Goal: Transaction & Acquisition: Purchase product/service

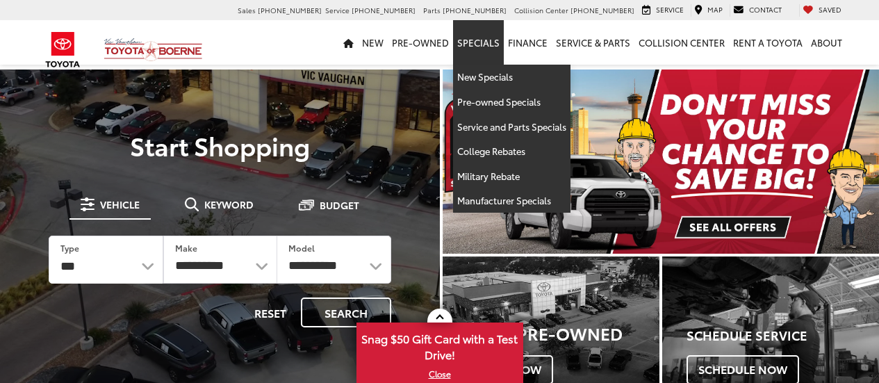
click at [0, 0] on link "Pre-Owned Vehicles" at bounding box center [0, 0] width 0 height 0
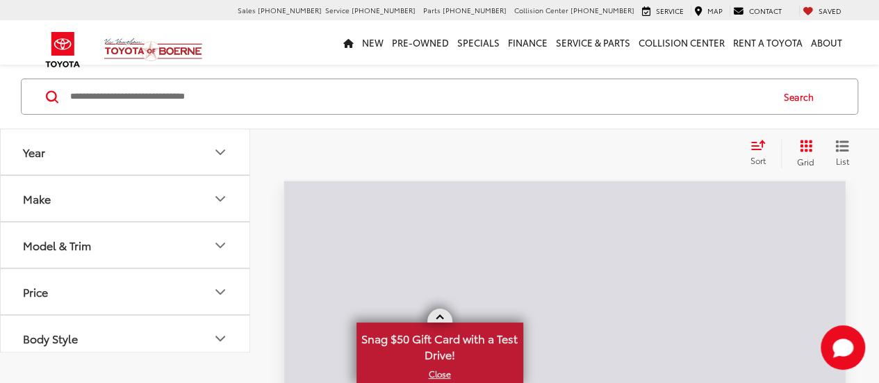
scroll to position [86, 0]
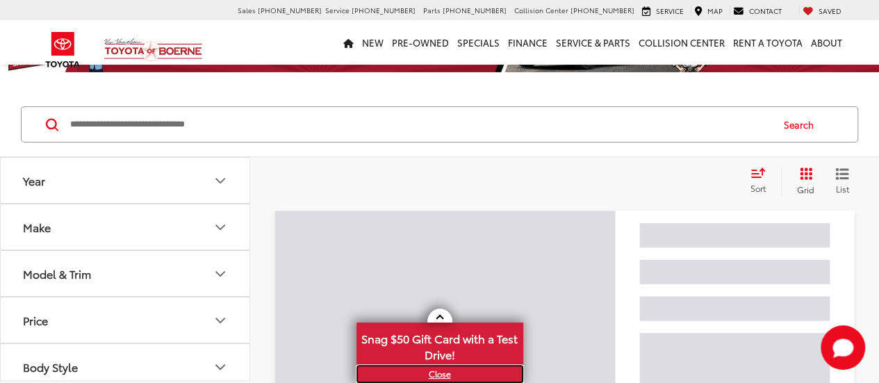
click at [436, 374] on link "X" at bounding box center [440, 373] width 164 height 15
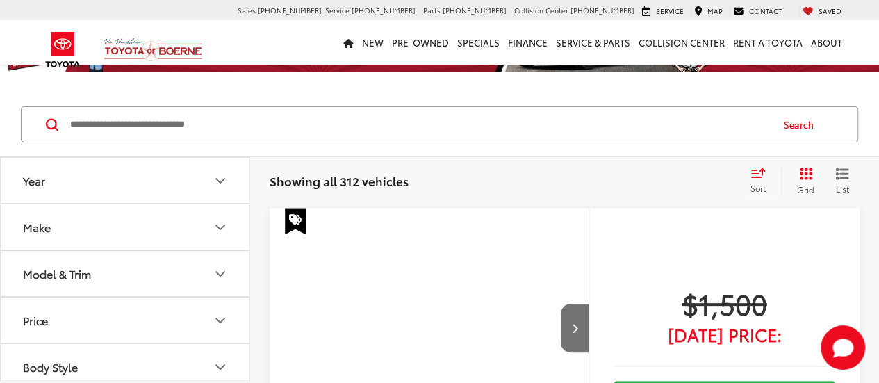
click at [174, 251] on button "Model & Trim" at bounding box center [126, 273] width 250 height 45
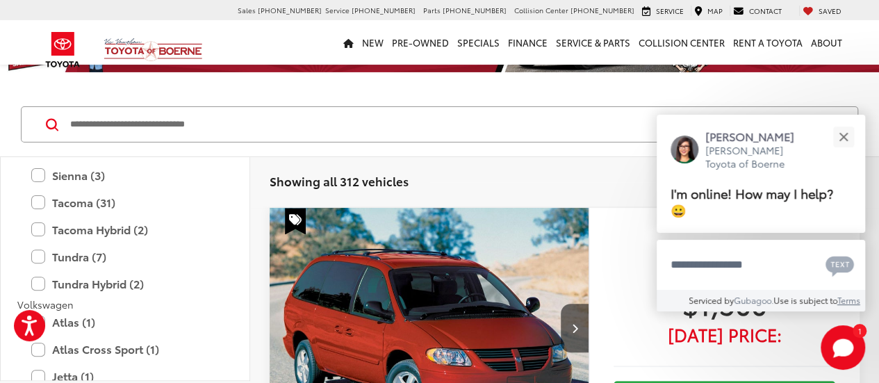
scroll to position [2946, 0]
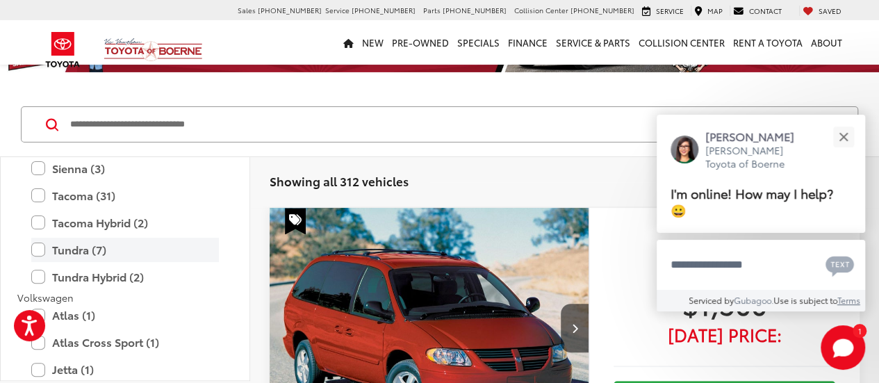
click at [45, 247] on label "Tundra (7)" at bounding box center [125, 250] width 188 height 24
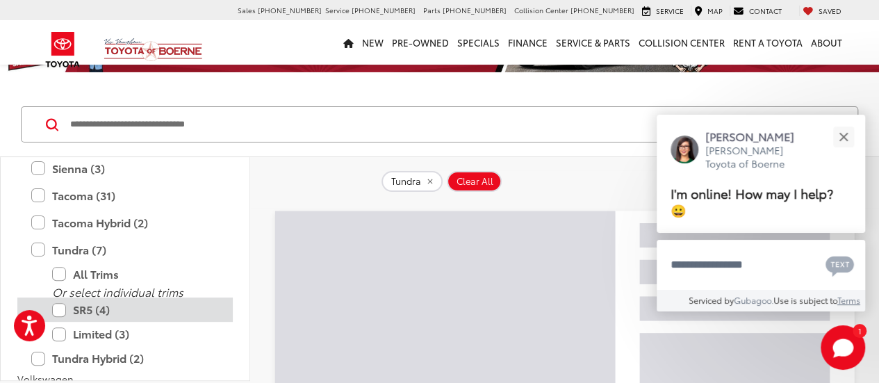
click at [60, 307] on label "SR5 (4)" at bounding box center [135, 310] width 167 height 24
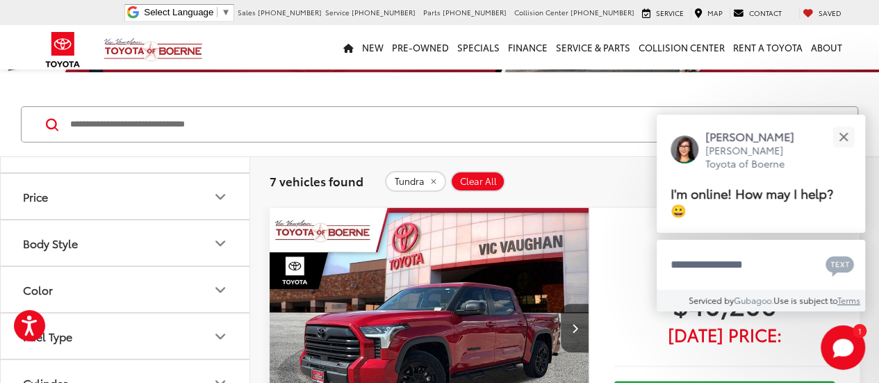
scroll to position [234, 0]
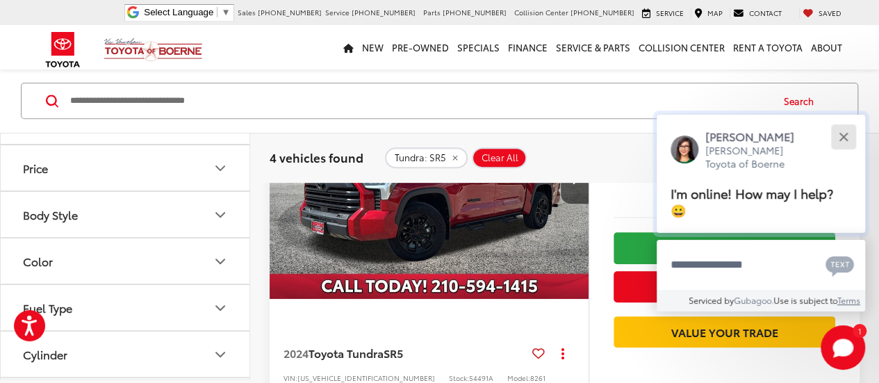
click at [838, 136] on button "Close" at bounding box center [844, 137] width 30 height 30
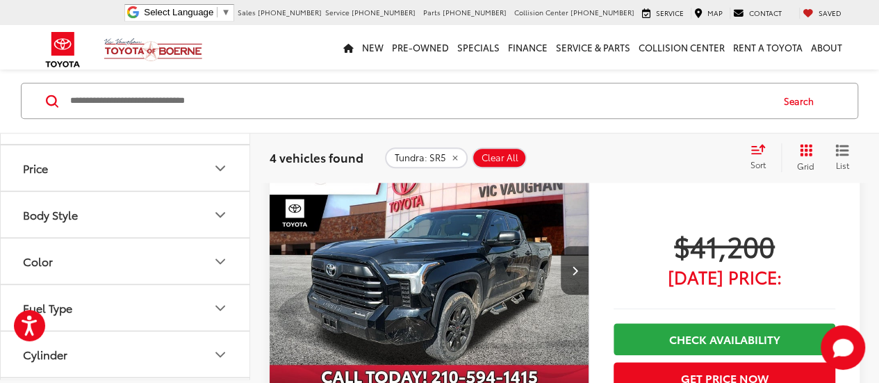
scroll to position [635, 0]
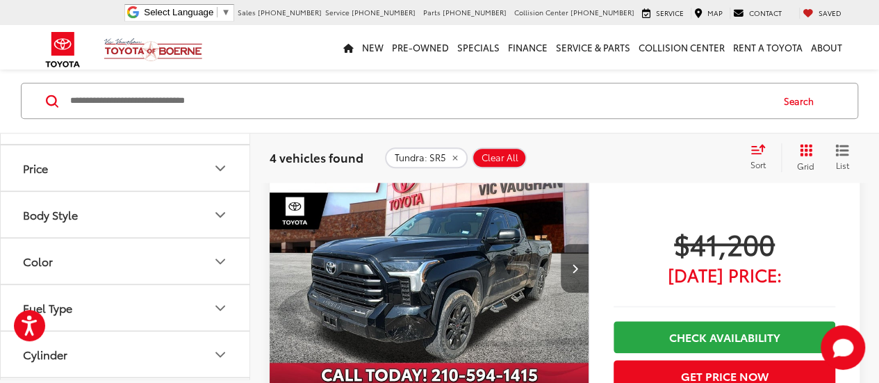
click at [578, 266] on button "Next image" at bounding box center [575, 268] width 28 height 49
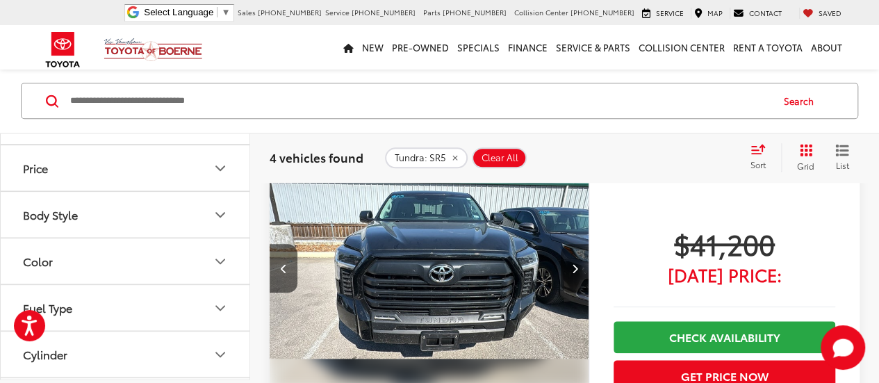
click at [578, 266] on button "Next image" at bounding box center [575, 268] width 28 height 49
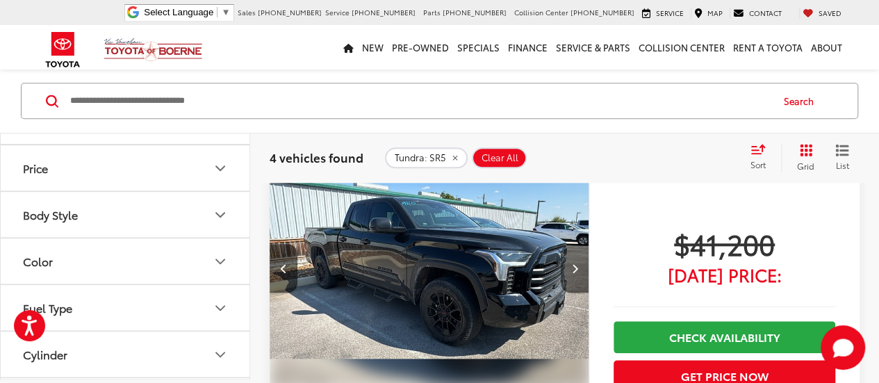
click at [578, 265] on button "Next image" at bounding box center [575, 268] width 28 height 49
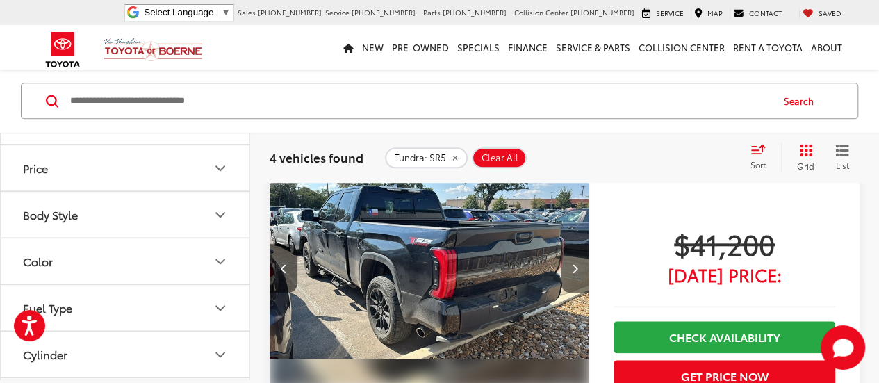
click at [578, 265] on button "Next image" at bounding box center [575, 268] width 28 height 49
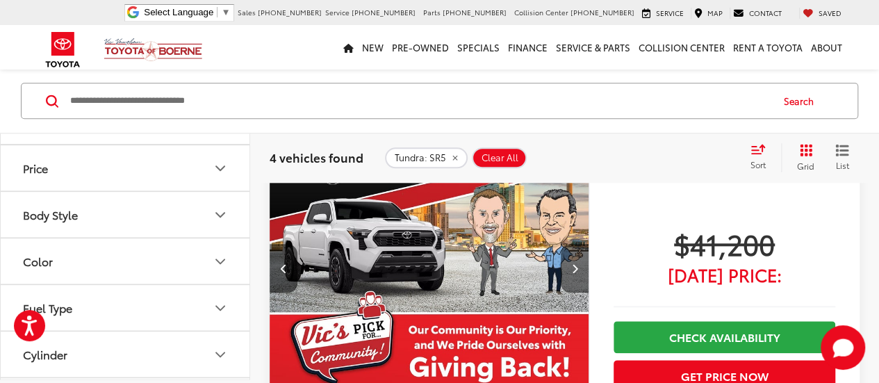
click at [578, 265] on button "Next image" at bounding box center [575, 268] width 28 height 49
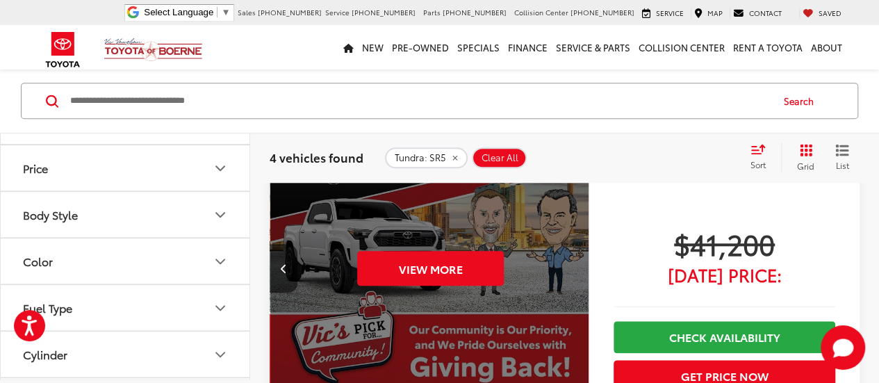
click at [578, 265] on div "View More" at bounding box center [430, 268] width 321 height 241
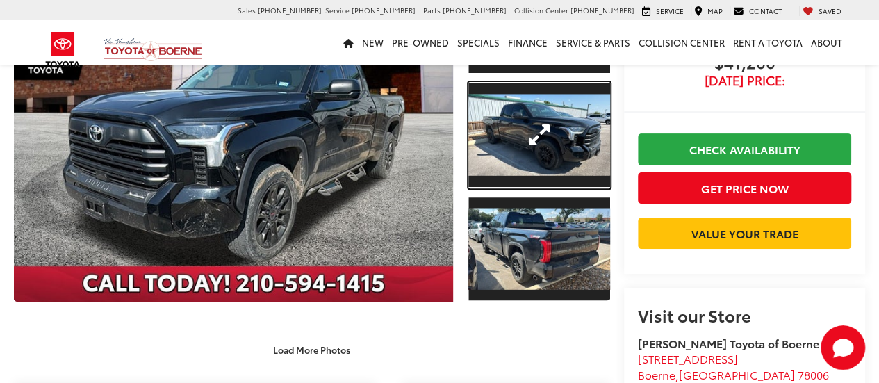
click at [545, 125] on link "Expand Photo 2" at bounding box center [540, 135] width 142 height 106
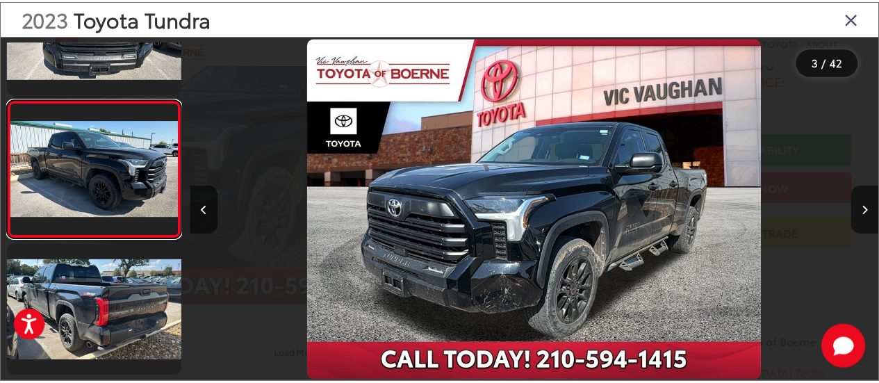
scroll to position [0, 1395]
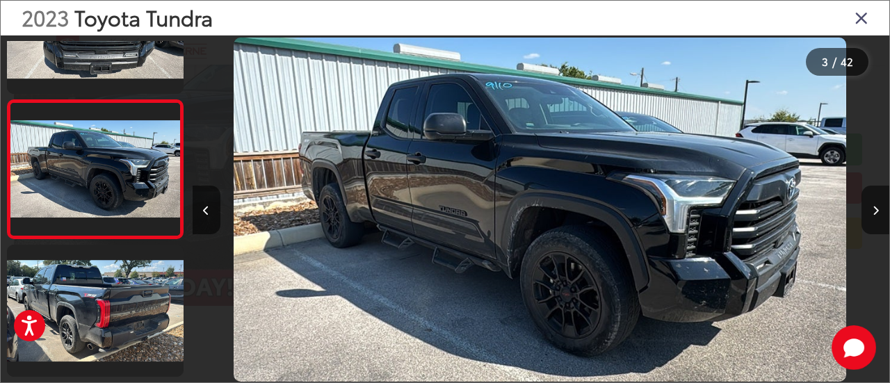
click at [868, 26] on icon "Close gallery" at bounding box center [861, 17] width 14 height 18
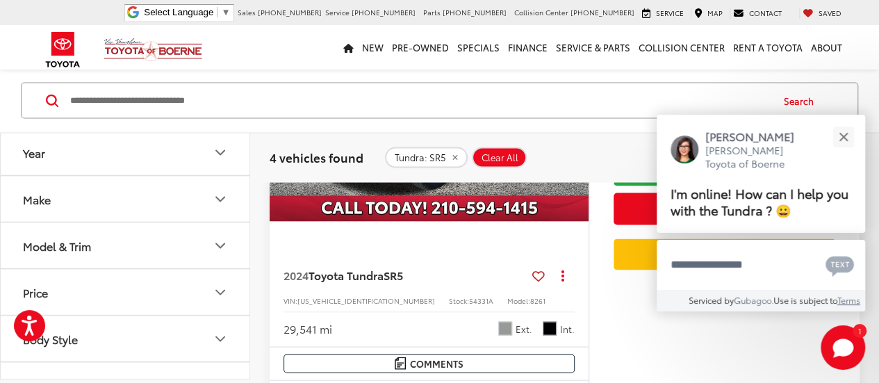
scroll to position [1281, 0]
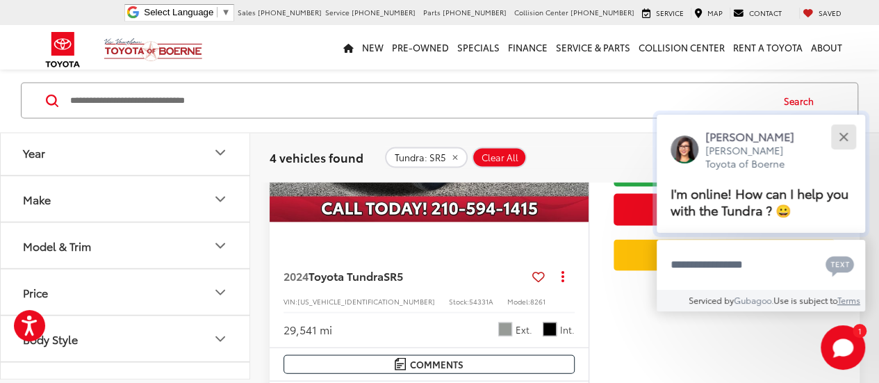
click at [850, 136] on button "Close" at bounding box center [844, 137] width 30 height 30
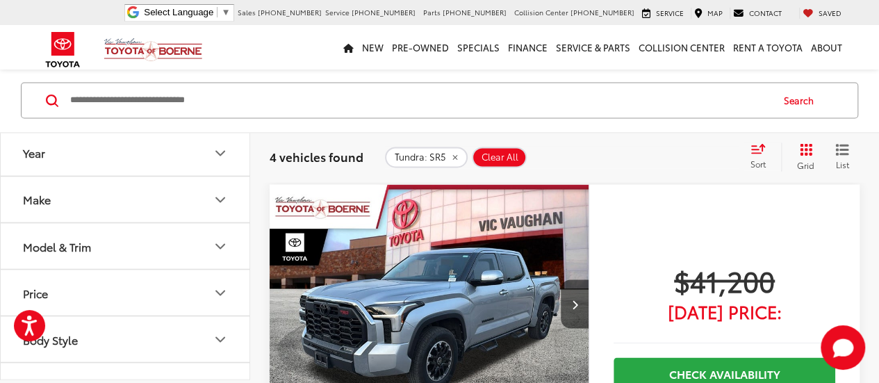
scroll to position [1078, 0]
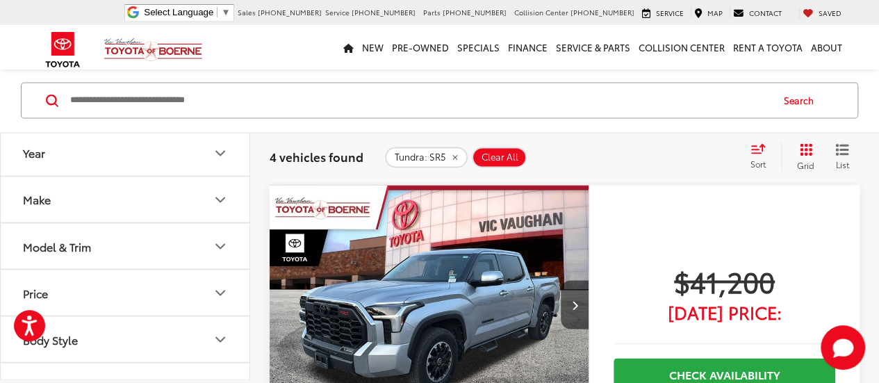
click at [425, 325] on img "2024 Toyota Tundra SR5 0" at bounding box center [429, 305] width 321 height 241
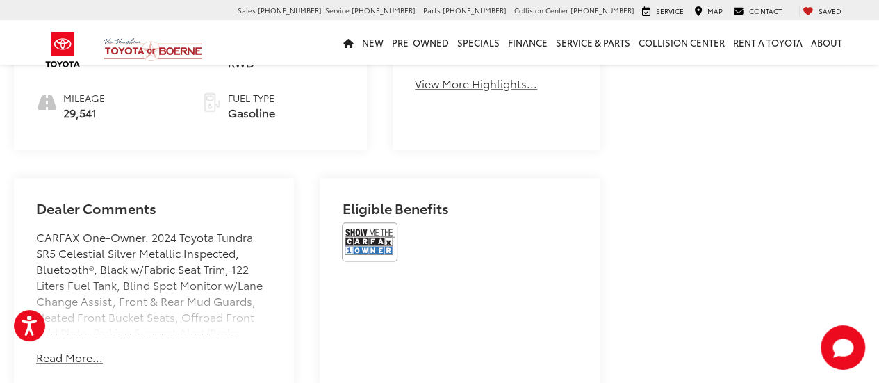
scroll to position [759, 0]
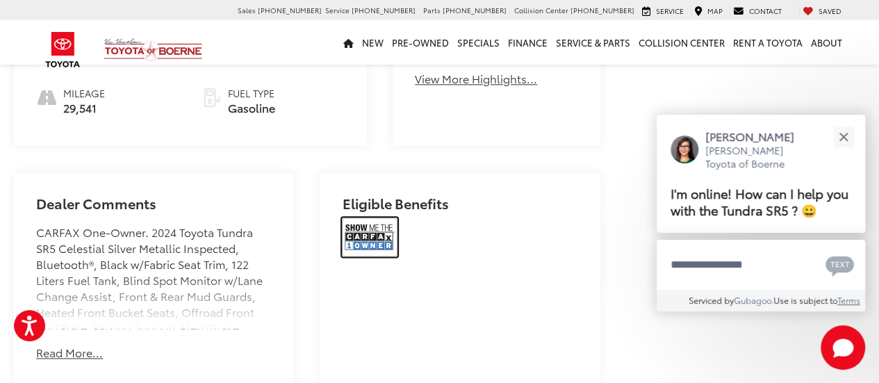
click at [371, 248] on img at bounding box center [370, 237] width 56 height 39
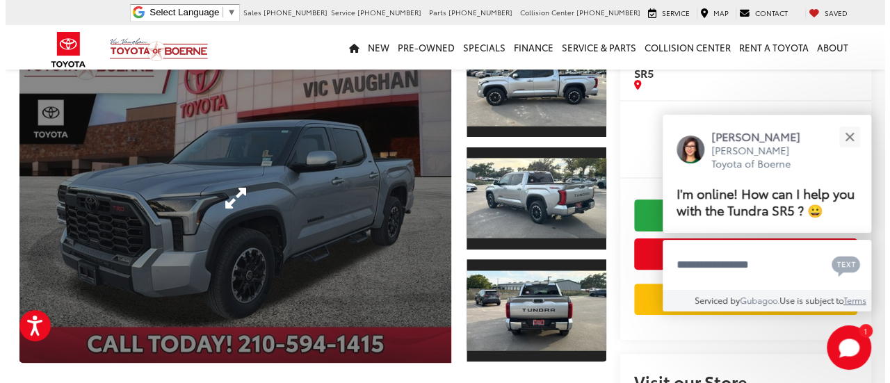
scroll to position [92, 0]
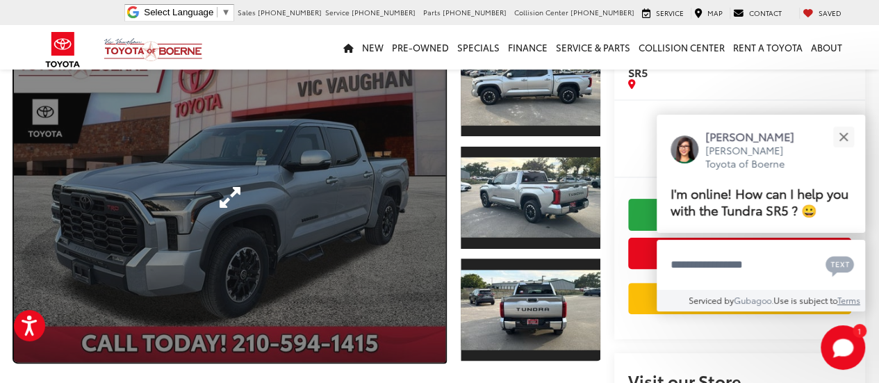
click at [278, 206] on link "Expand Photo 0" at bounding box center [230, 197] width 432 height 329
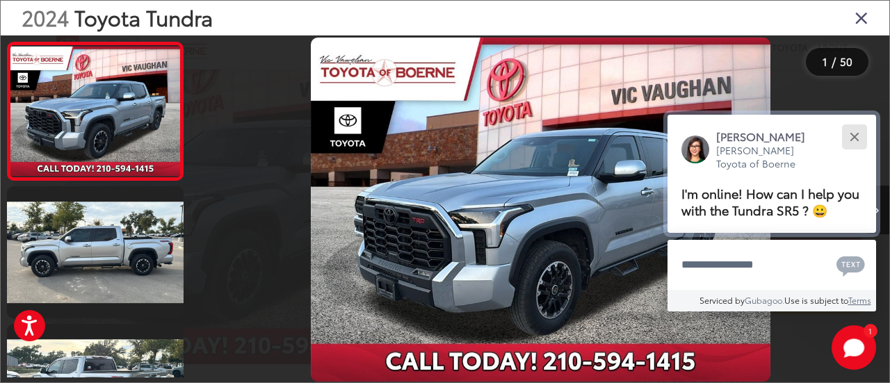
click at [861, 136] on button "Close" at bounding box center [854, 137] width 30 height 30
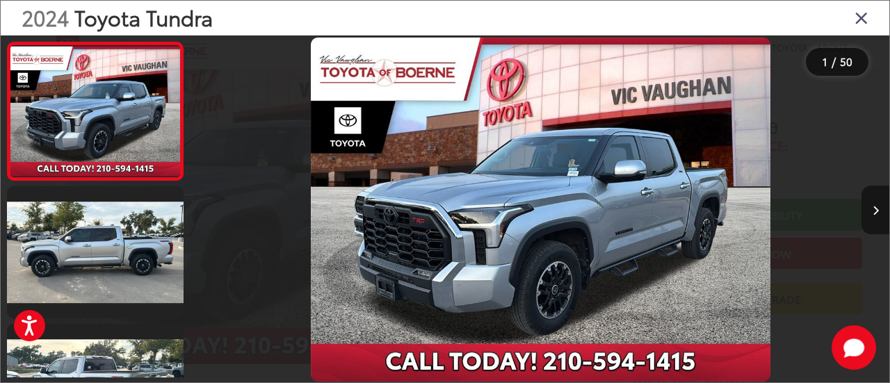
click at [871, 213] on button "Next image" at bounding box center [875, 210] width 28 height 49
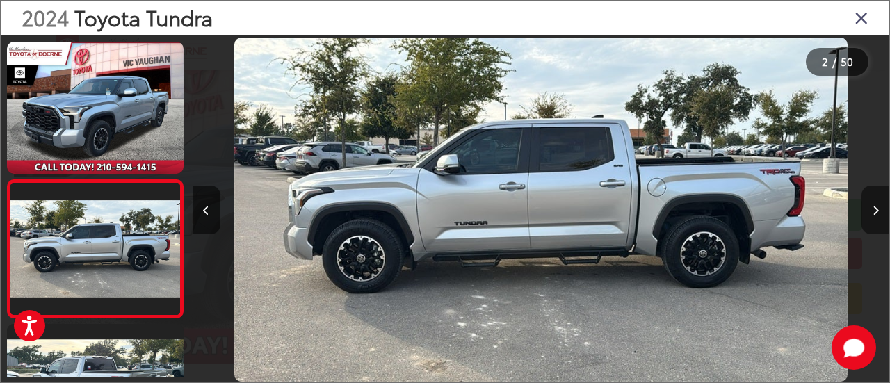
scroll to position [79, 0]
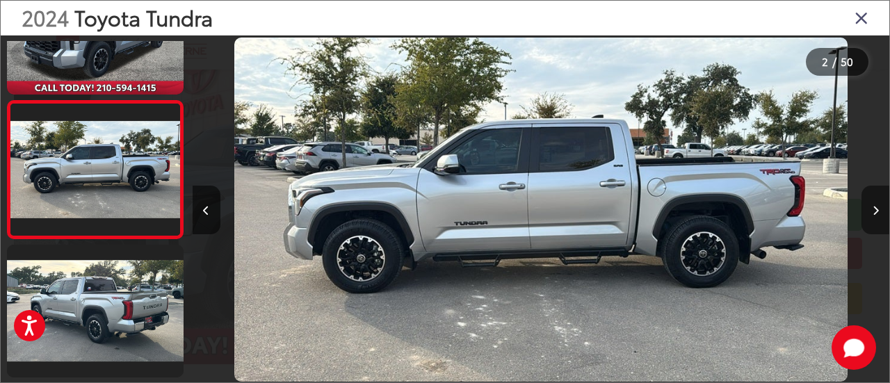
click at [871, 213] on button "Next image" at bounding box center [875, 210] width 28 height 49
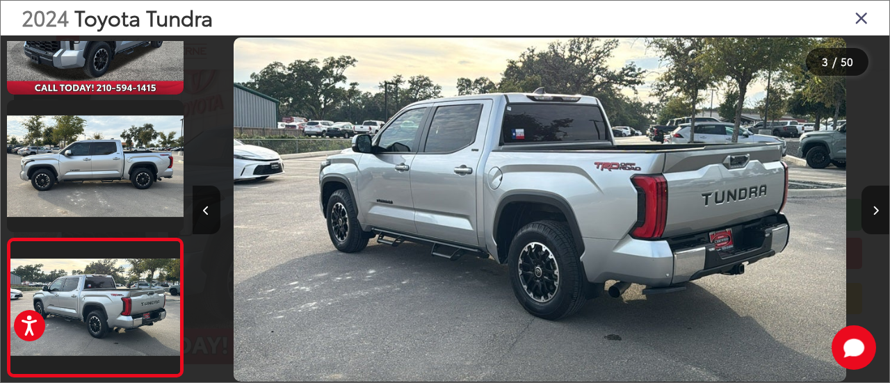
scroll to position [218, 0]
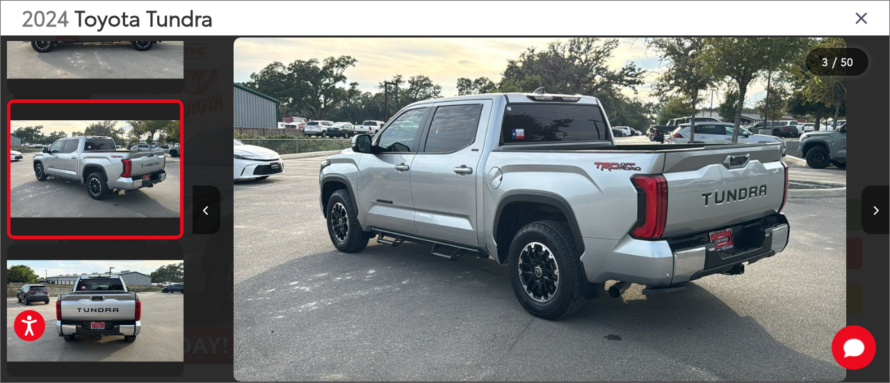
click at [871, 213] on button "Next image" at bounding box center [875, 210] width 28 height 49
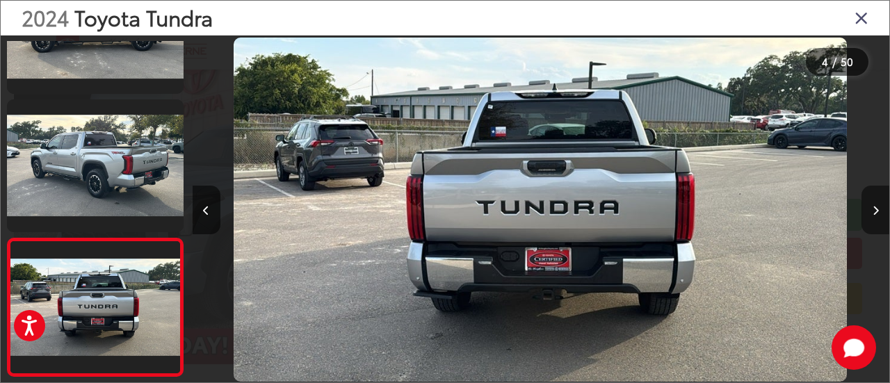
scroll to position [355, 0]
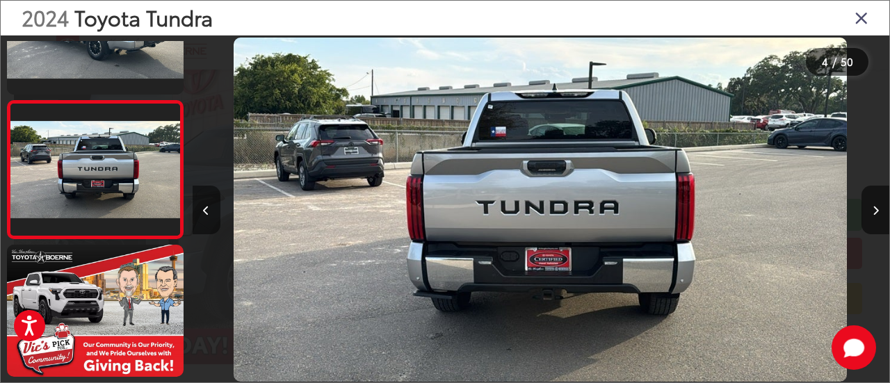
click at [200, 209] on button "Previous image" at bounding box center [207, 210] width 28 height 49
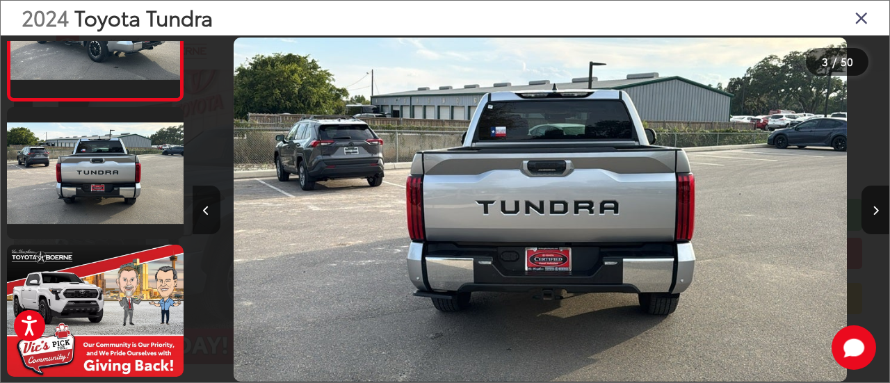
scroll to position [218, 0]
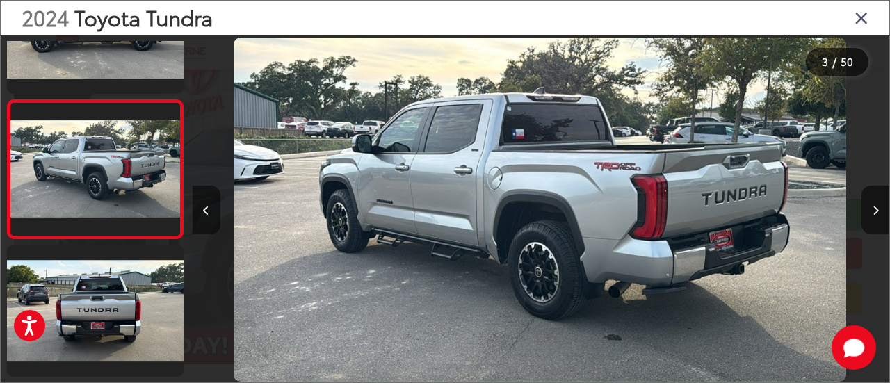
click at [206, 206] on icon "Previous image" at bounding box center [206, 211] width 6 height 10
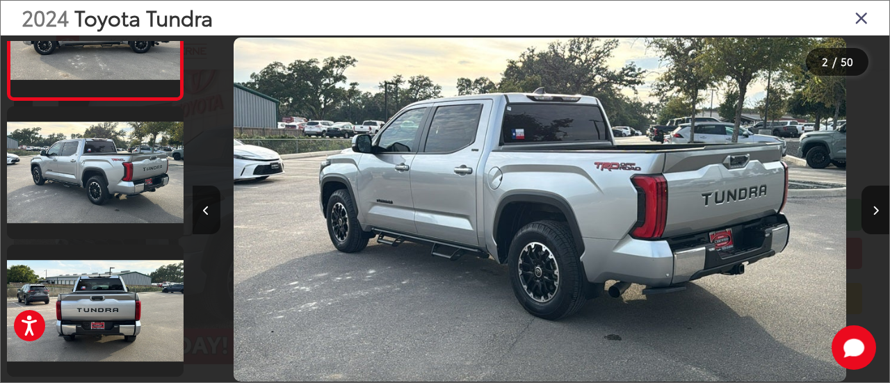
scroll to position [79, 0]
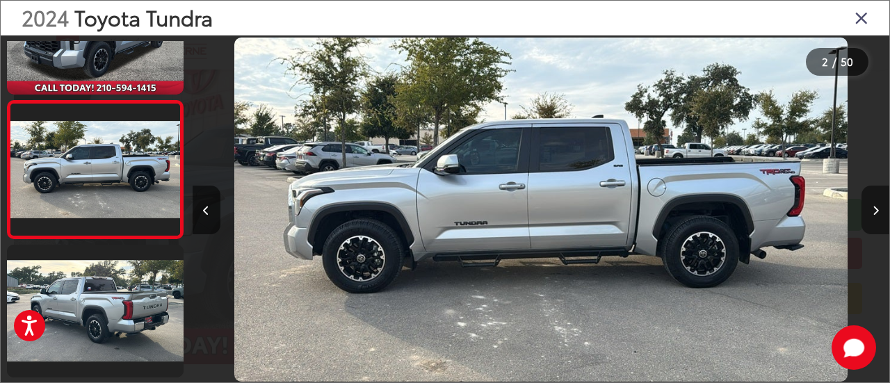
click at [870, 204] on button "Next image" at bounding box center [875, 210] width 28 height 49
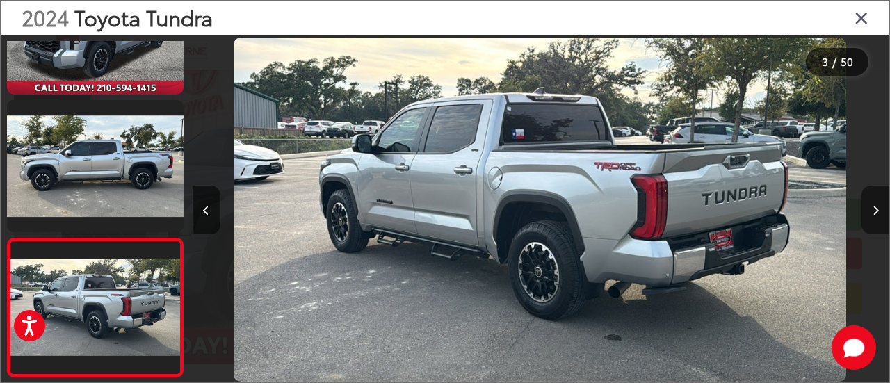
scroll to position [218, 0]
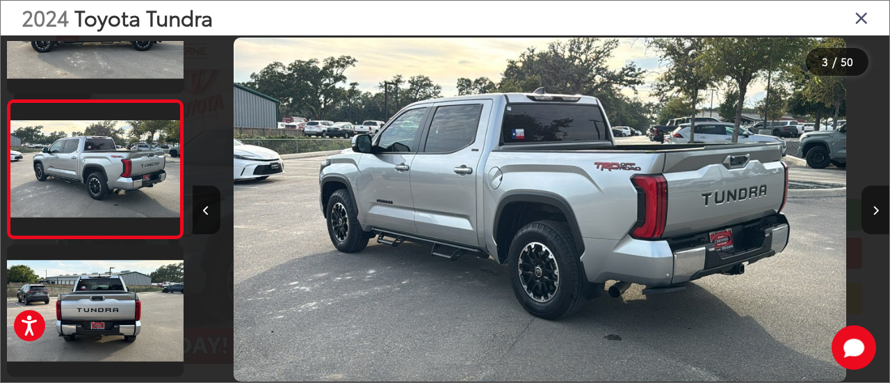
click at [870, 204] on button "Next image" at bounding box center [875, 210] width 28 height 49
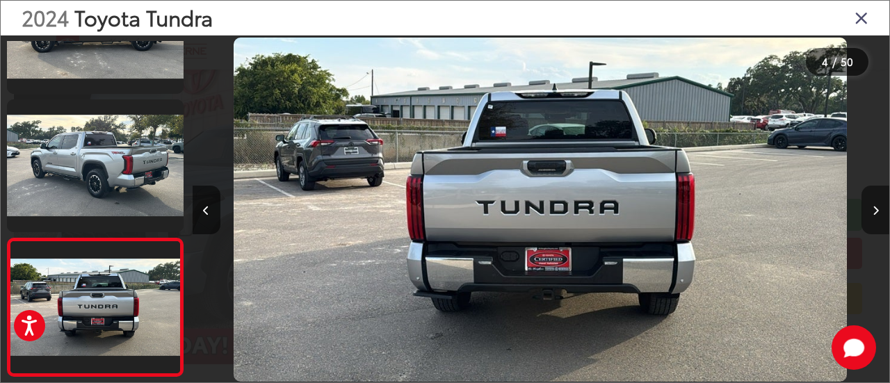
scroll to position [355, 0]
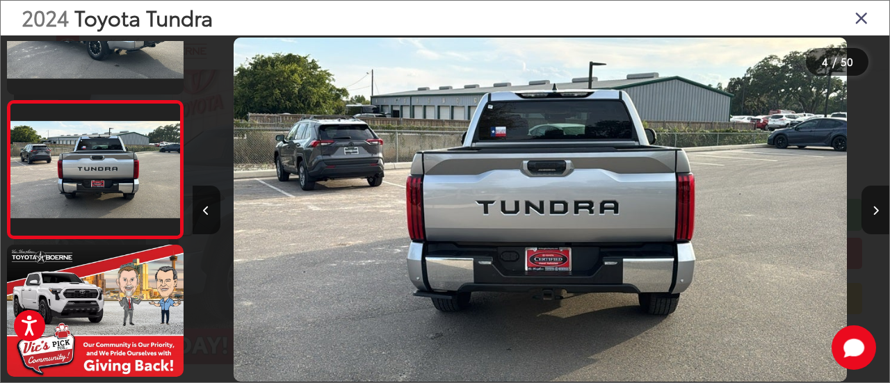
click at [870, 204] on button "Next image" at bounding box center [875, 210] width 28 height 49
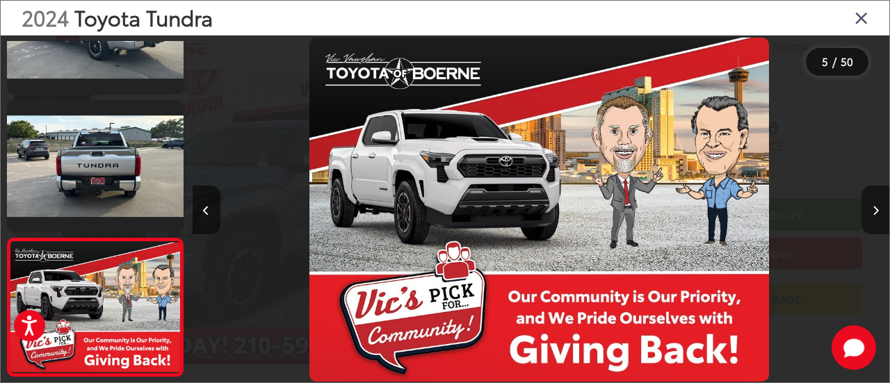
scroll to position [493, 0]
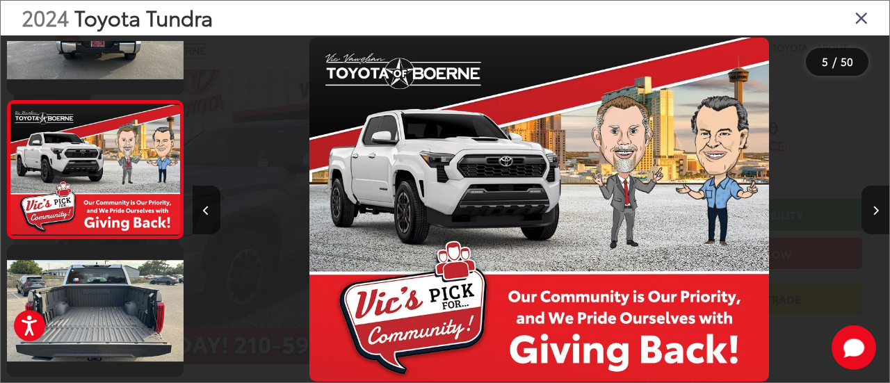
click at [870, 204] on button "Next image" at bounding box center [875, 210] width 28 height 49
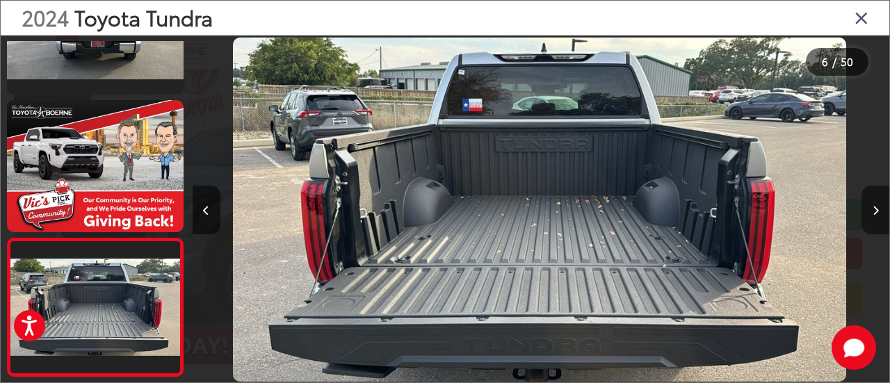
scroll to position [631, 0]
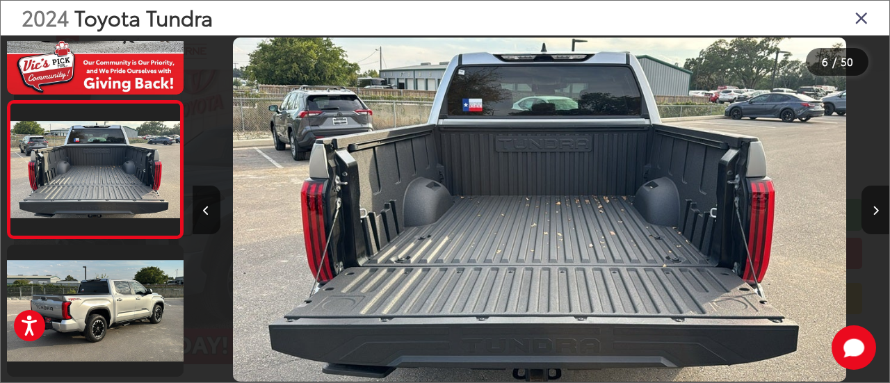
click at [870, 204] on button "Next image" at bounding box center [875, 210] width 28 height 49
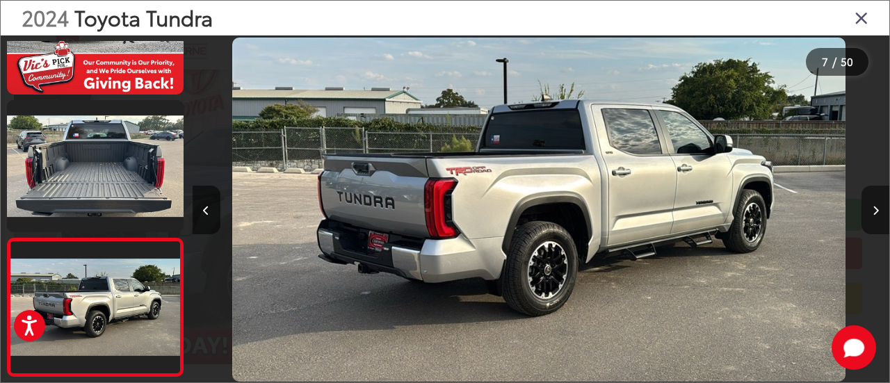
scroll to position [769, 0]
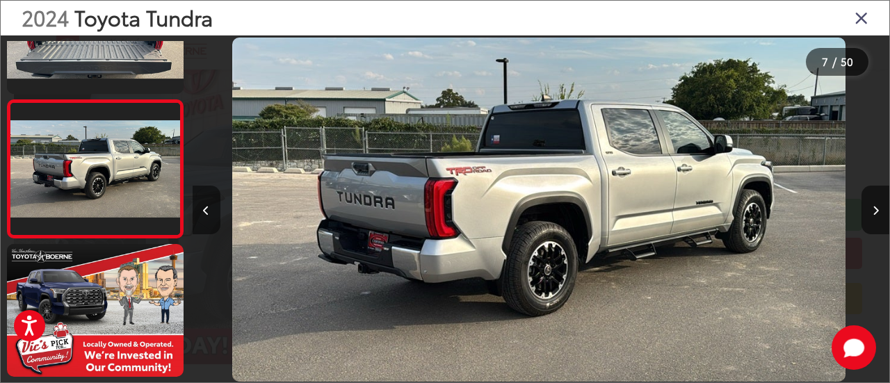
click at [213, 218] on button "Previous image" at bounding box center [207, 210] width 28 height 49
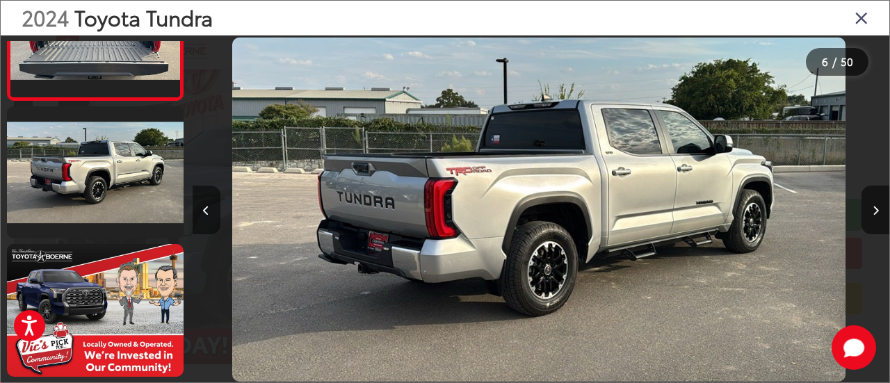
scroll to position [631, 0]
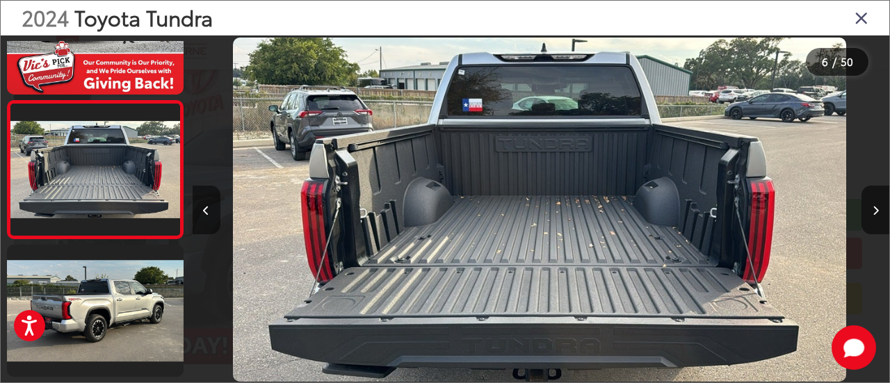
click at [207, 215] on icon "Previous image" at bounding box center [206, 211] width 6 height 10
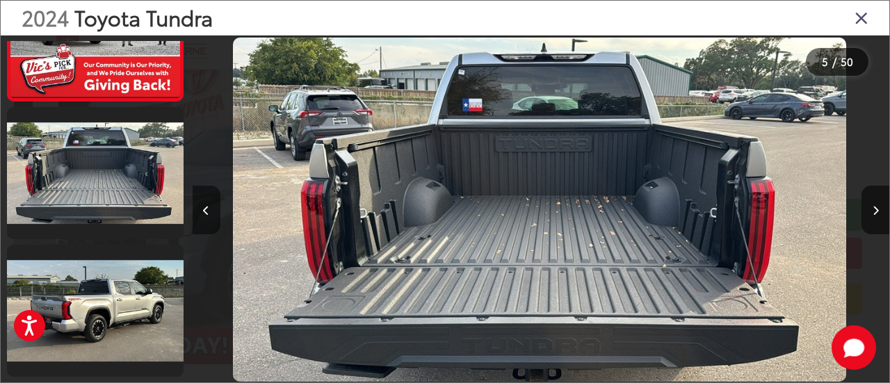
scroll to position [493, 0]
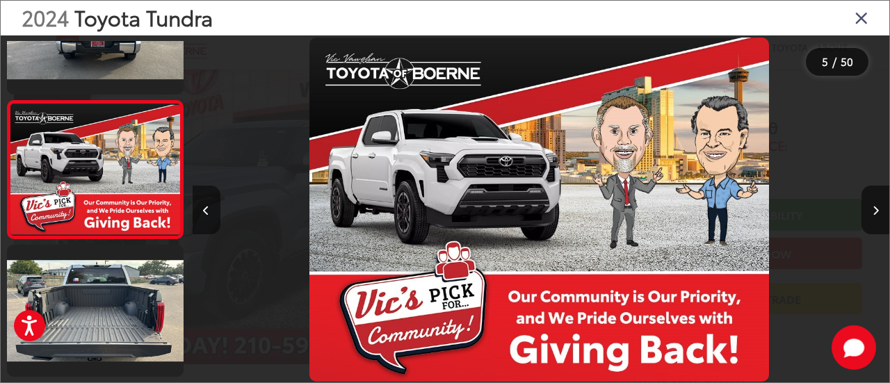
click at [207, 215] on icon "Previous image" at bounding box center [206, 211] width 6 height 10
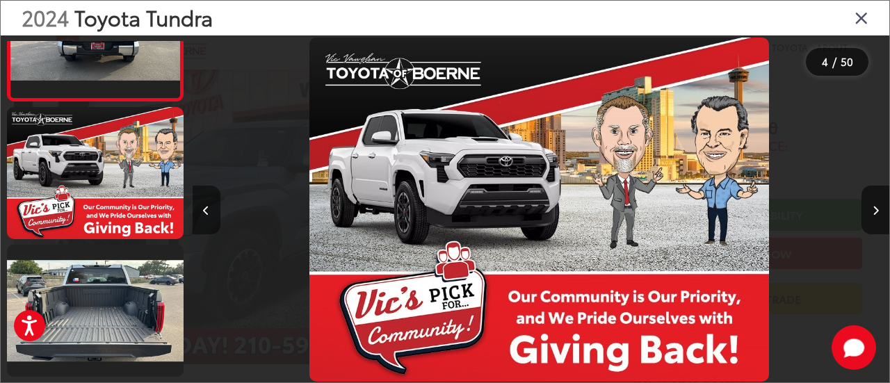
scroll to position [355, 0]
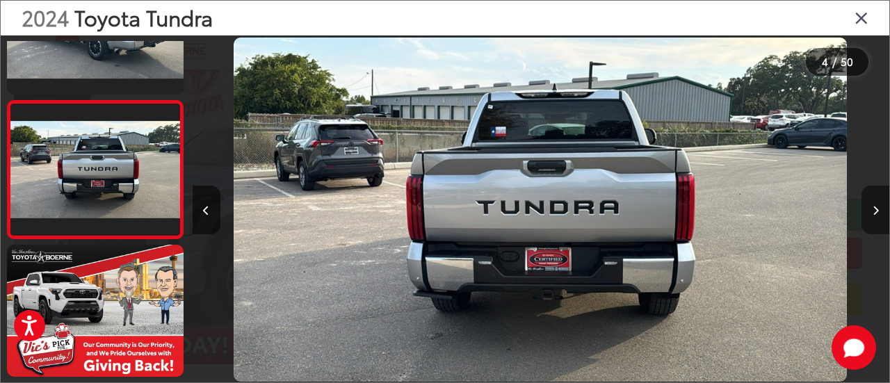
click at [876, 207] on icon "Next image" at bounding box center [875, 211] width 6 height 10
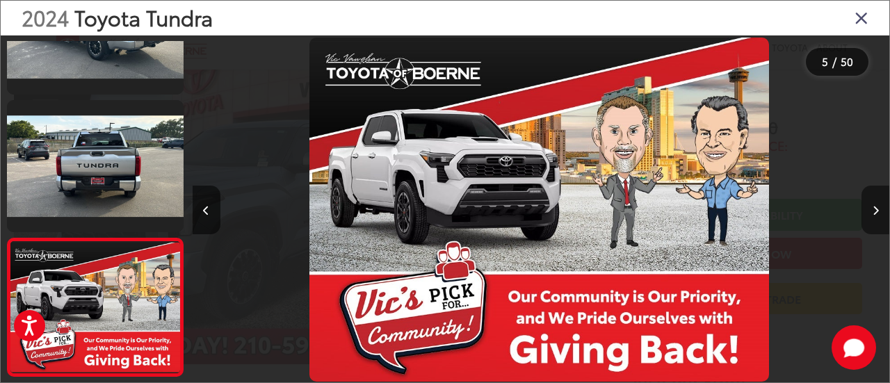
scroll to position [493, 0]
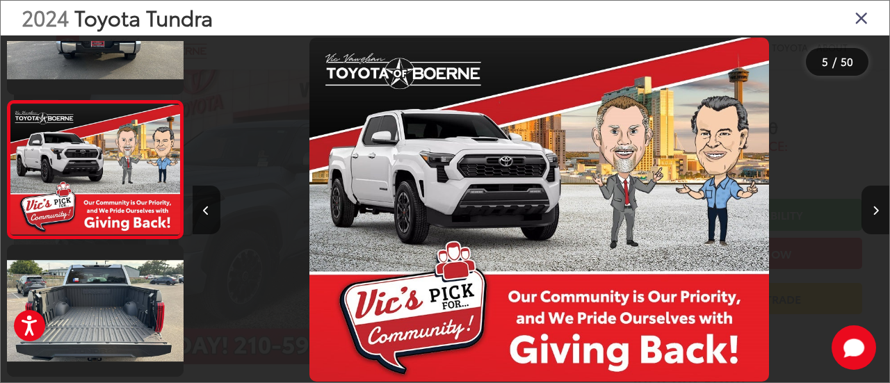
click at [876, 207] on icon "Next image" at bounding box center [875, 211] width 6 height 10
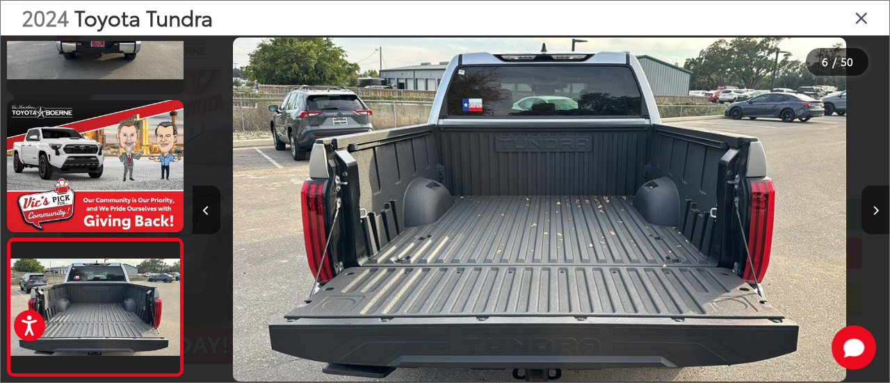
scroll to position [0, 0]
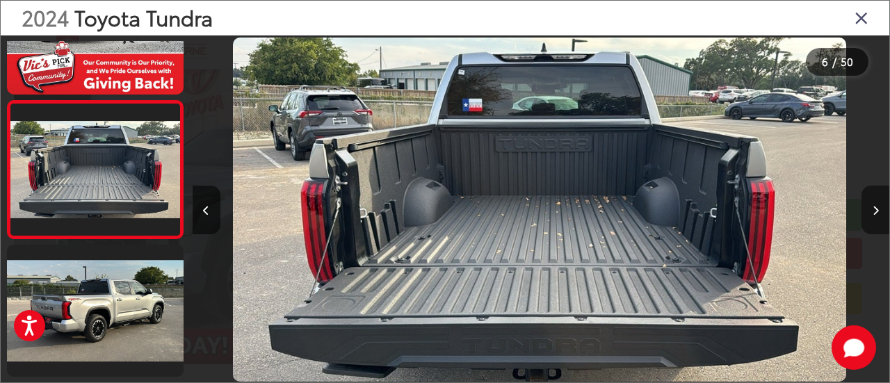
click at [876, 207] on icon "Next image" at bounding box center [875, 211] width 6 height 10
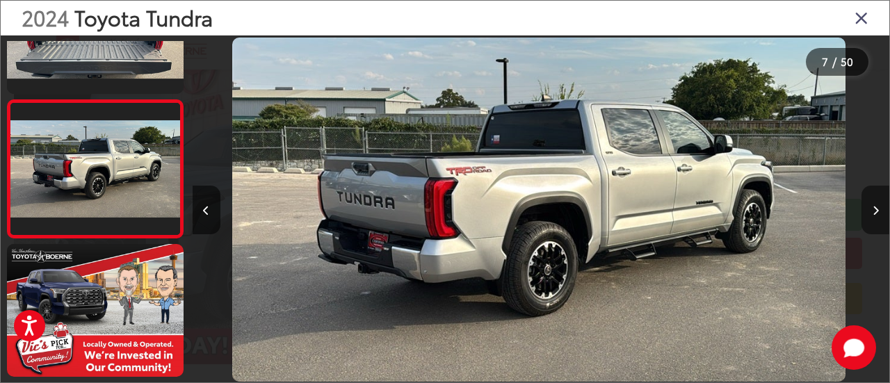
click at [873, 203] on button "Next image" at bounding box center [875, 210] width 28 height 49
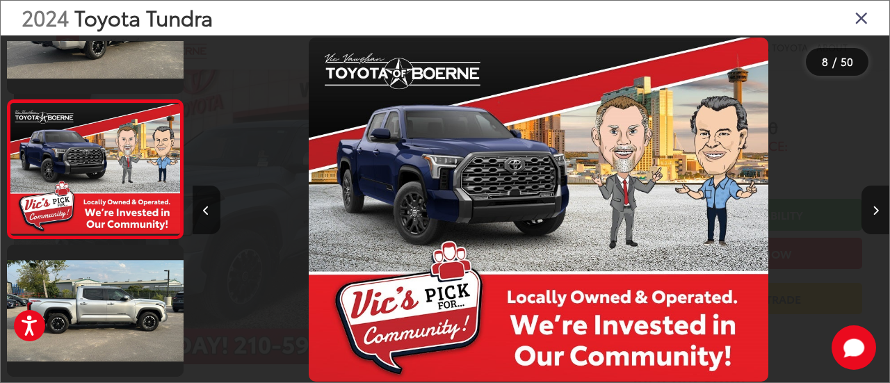
click at [873, 203] on button "Next image" at bounding box center [875, 210] width 28 height 49
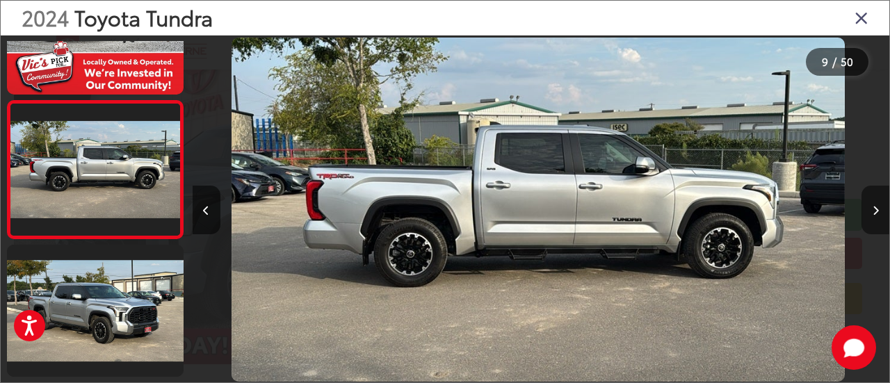
click at [873, 203] on button "Next image" at bounding box center [875, 210] width 28 height 49
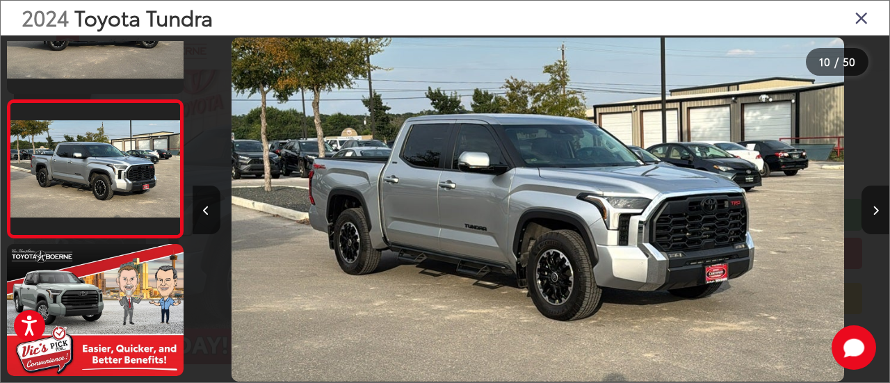
click at [873, 203] on button "Next image" at bounding box center [875, 210] width 28 height 49
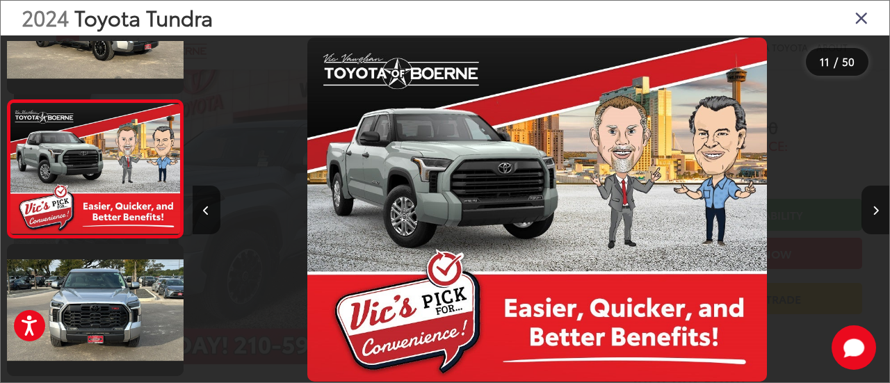
click at [873, 203] on button "Next image" at bounding box center [875, 210] width 28 height 49
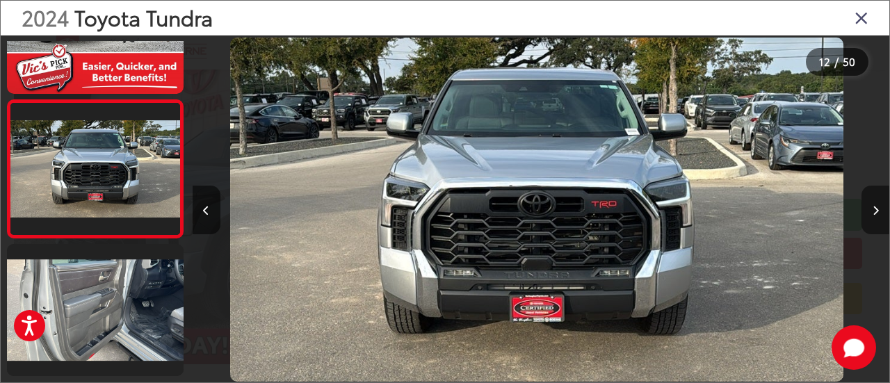
click at [873, 203] on button "Next image" at bounding box center [875, 210] width 28 height 49
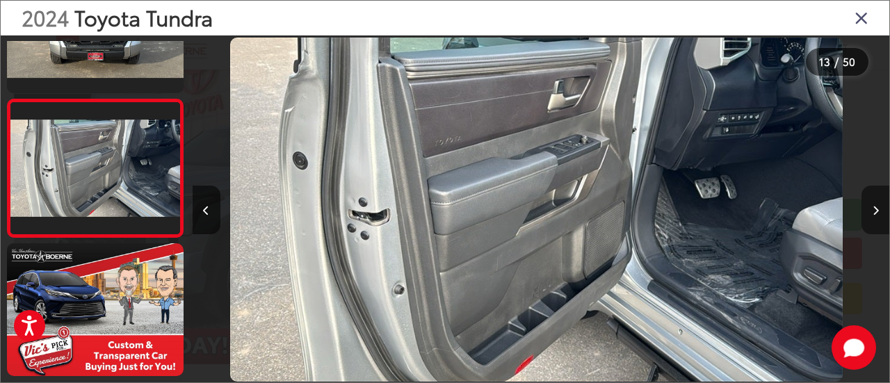
click at [873, 203] on button "Next image" at bounding box center [875, 210] width 28 height 49
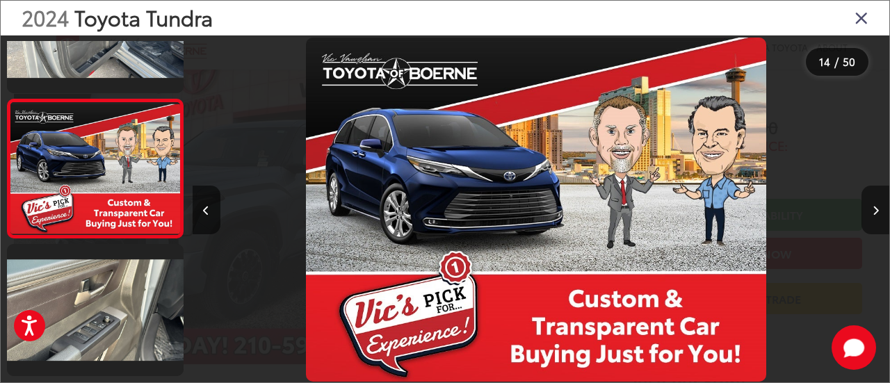
click at [873, 203] on button "Next image" at bounding box center [875, 210] width 28 height 49
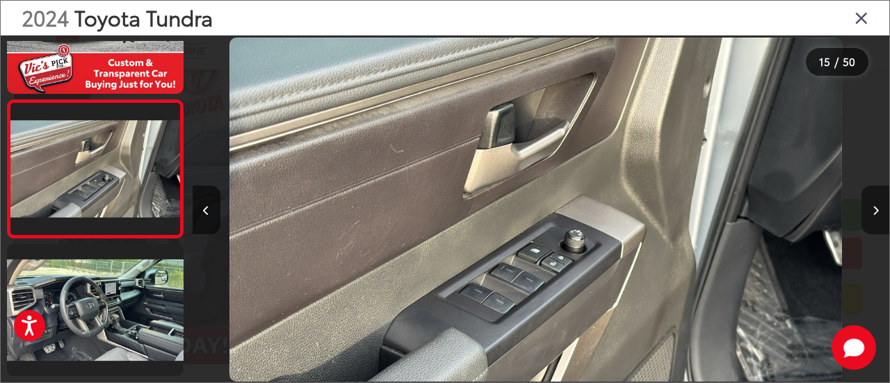
click at [873, 203] on button "Next image" at bounding box center [875, 210] width 28 height 49
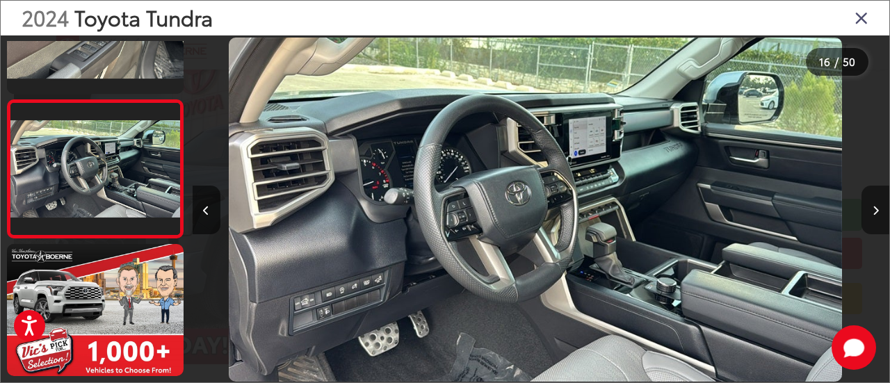
click at [873, 203] on button "Next image" at bounding box center [875, 210] width 28 height 49
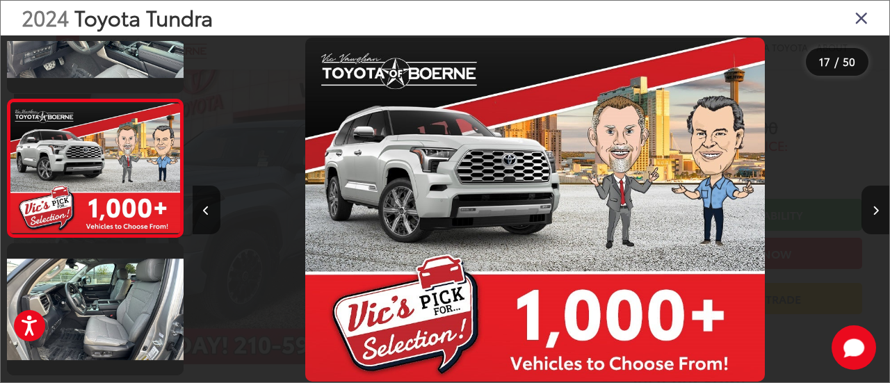
click at [873, 203] on button "Next image" at bounding box center [875, 210] width 28 height 49
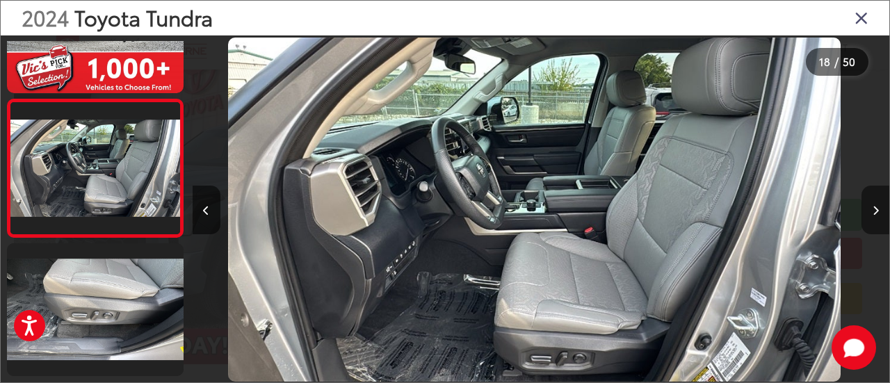
click at [873, 203] on button "Next image" at bounding box center [875, 210] width 28 height 49
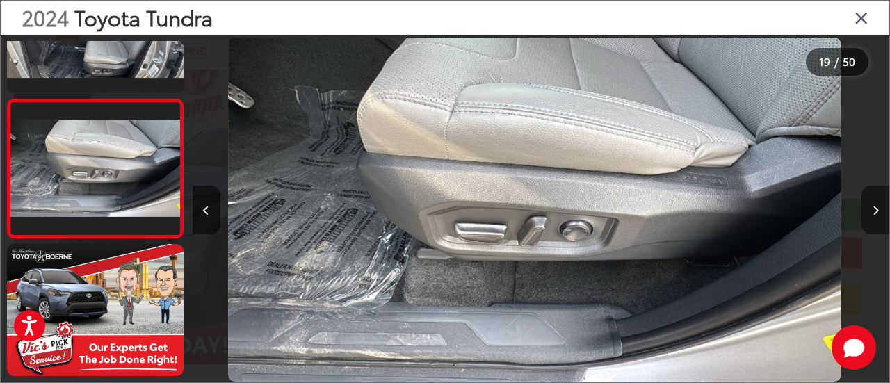
click at [873, 203] on button "Next image" at bounding box center [875, 210] width 28 height 49
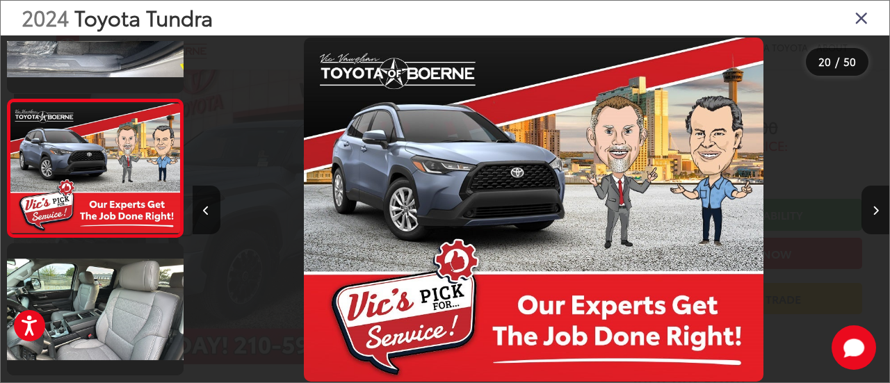
click at [873, 203] on button "Next image" at bounding box center [875, 210] width 28 height 49
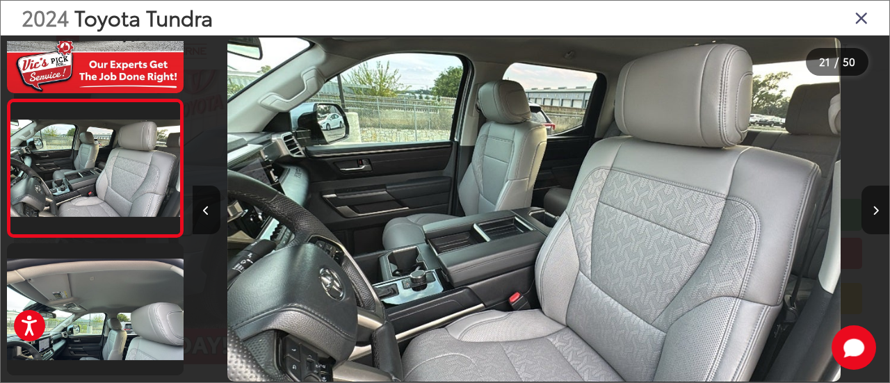
click at [873, 203] on button "Next image" at bounding box center [875, 210] width 28 height 49
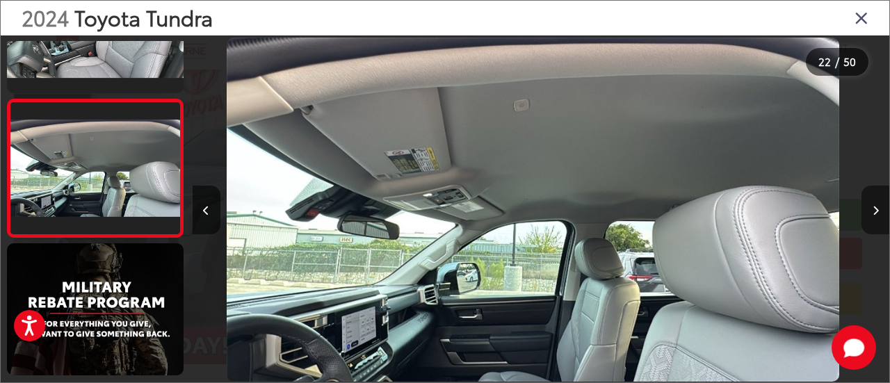
click at [873, 203] on button "Next image" at bounding box center [875, 210] width 28 height 49
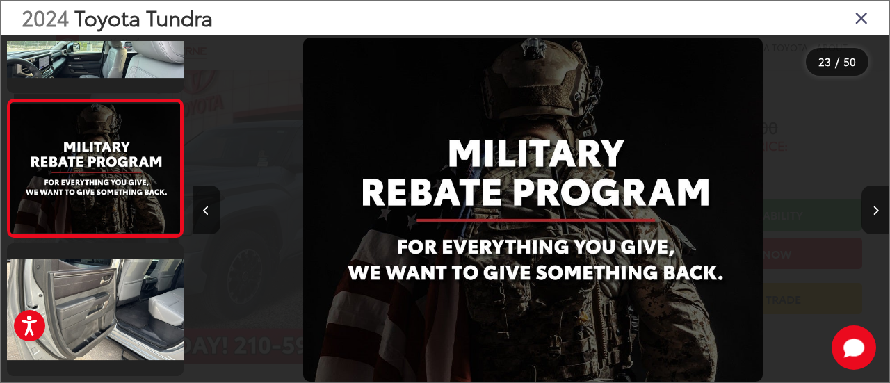
click at [873, 203] on button "Next image" at bounding box center [875, 210] width 28 height 49
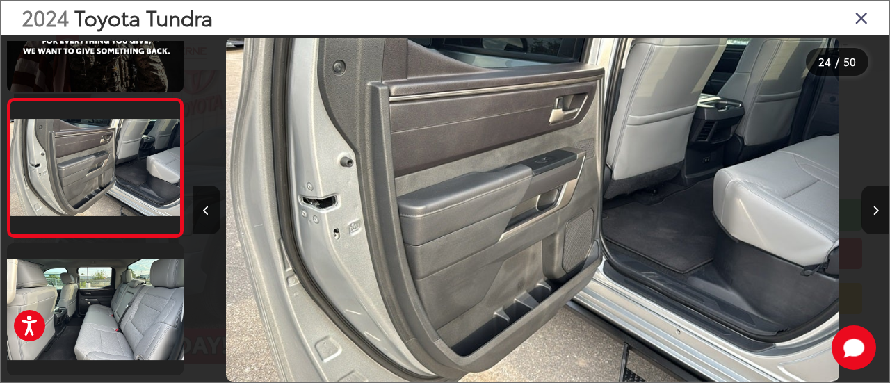
click at [873, 203] on button "Next image" at bounding box center [875, 210] width 28 height 49
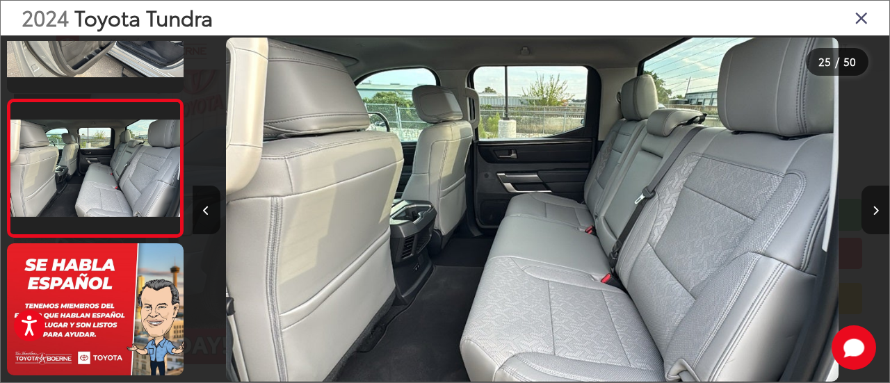
click at [873, 203] on button "Next image" at bounding box center [875, 210] width 28 height 49
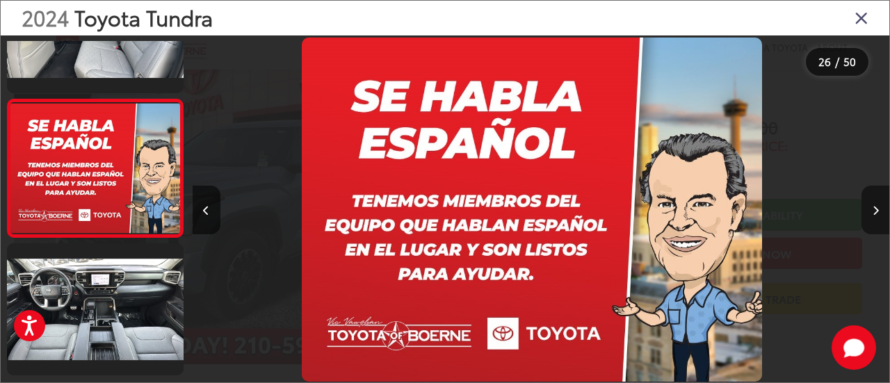
click at [873, 203] on button "Next image" at bounding box center [875, 210] width 28 height 49
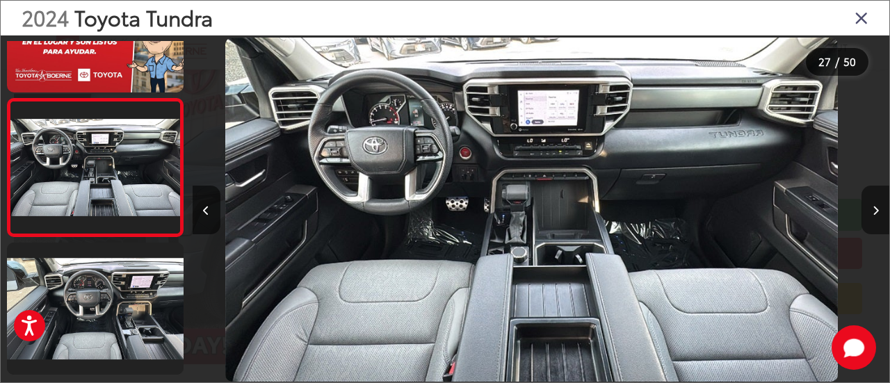
click at [873, 203] on button "Next image" at bounding box center [875, 210] width 28 height 49
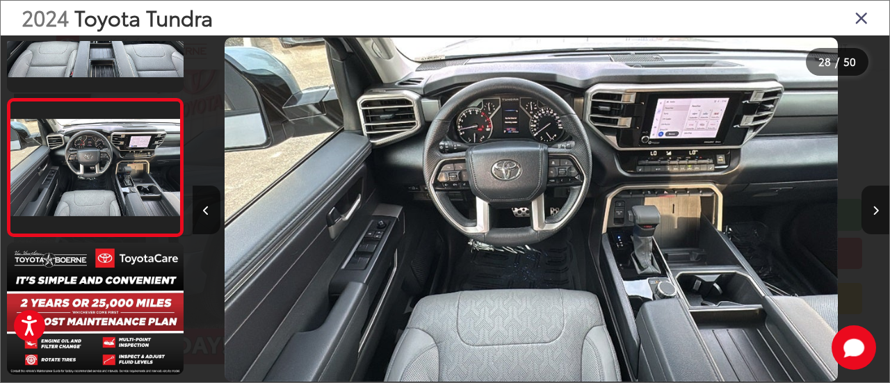
click at [873, 203] on button "Next image" at bounding box center [875, 210] width 28 height 49
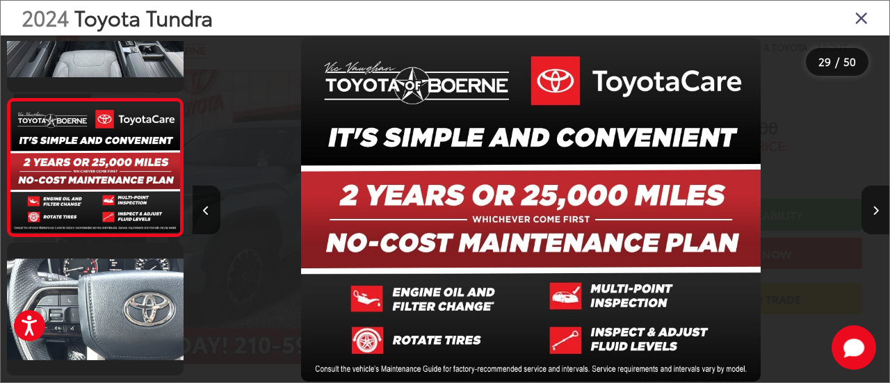
click at [873, 203] on button "Next image" at bounding box center [875, 210] width 28 height 49
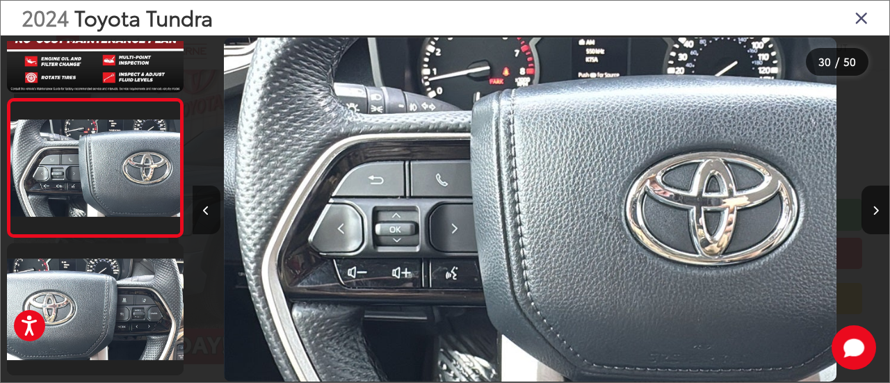
click at [206, 207] on icon "Previous image" at bounding box center [206, 211] width 6 height 10
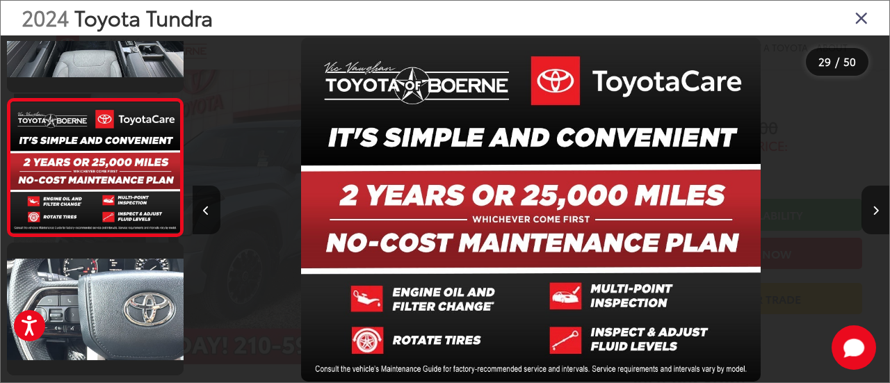
click at [879, 220] on button "Next image" at bounding box center [875, 210] width 28 height 49
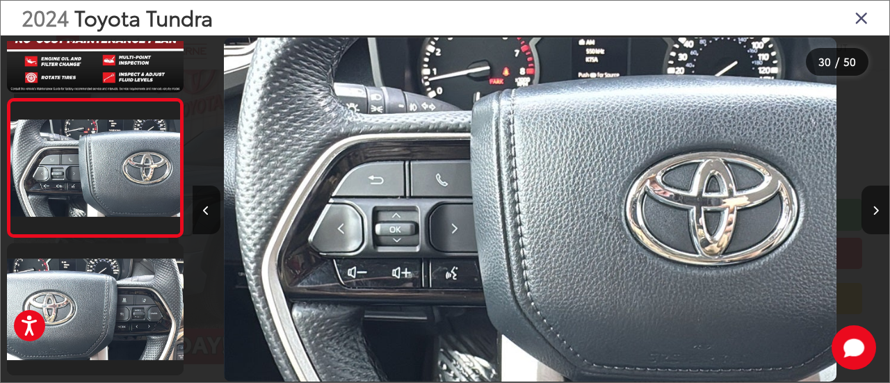
click at [879, 220] on button "Next image" at bounding box center [875, 210] width 28 height 49
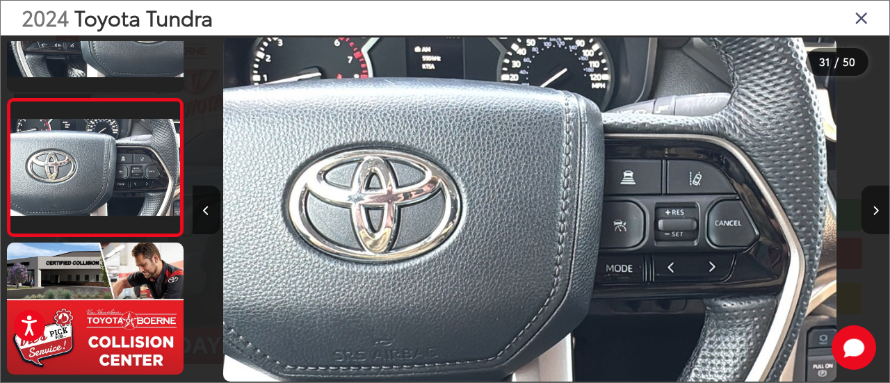
click at [879, 220] on button "Next image" at bounding box center [875, 210] width 28 height 49
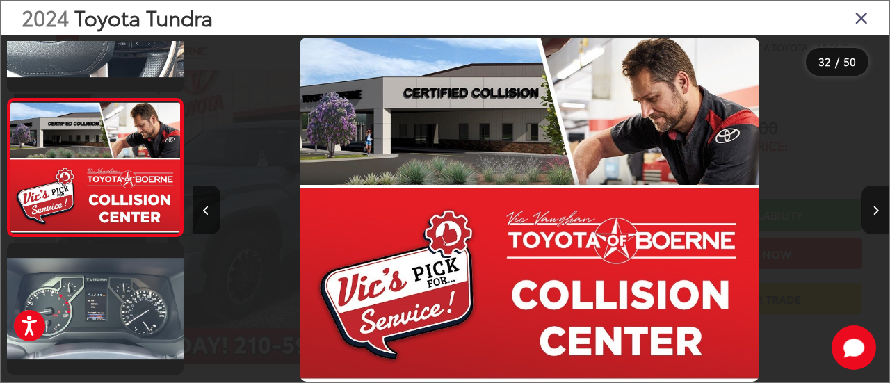
click at [879, 220] on button "Next image" at bounding box center [875, 210] width 28 height 49
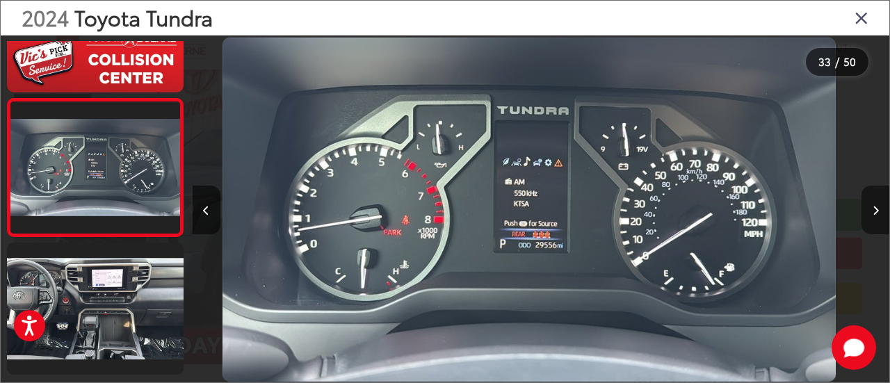
click at [879, 220] on button "Next image" at bounding box center [875, 210] width 28 height 49
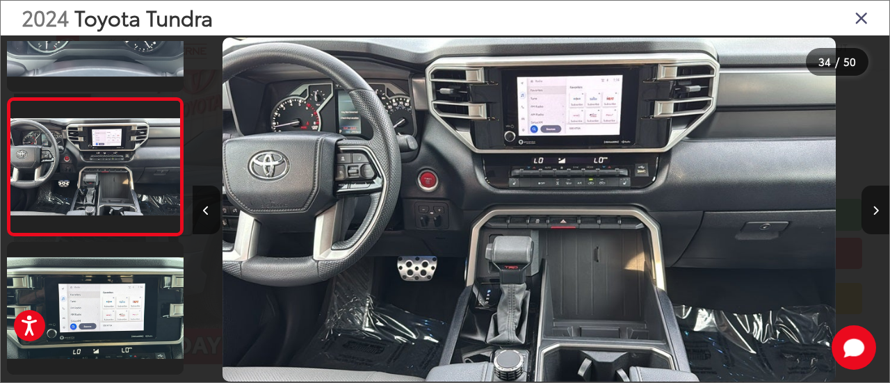
click at [879, 220] on button "Next image" at bounding box center [875, 210] width 28 height 49
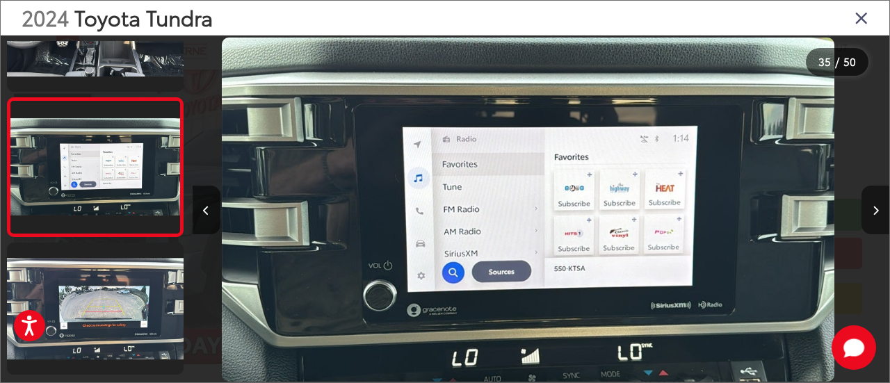
click at [879, 220] on button "Next image" at bounding box center [875, 210] width 28 height 49
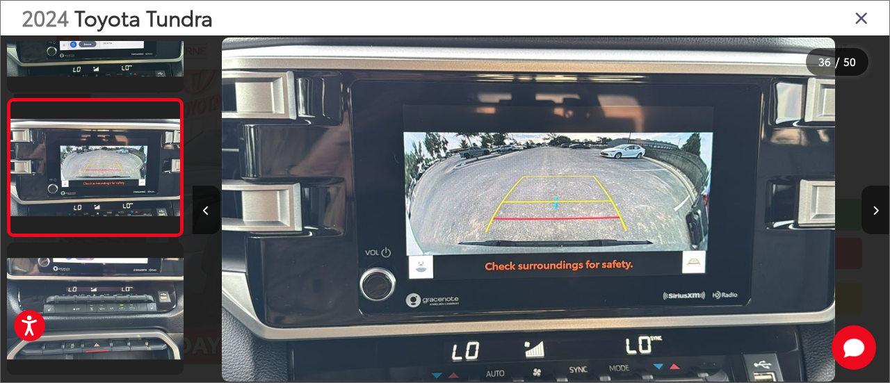
click at [879, 220] on button "Next image" at bounding box center [875, 210] width 28 height 49
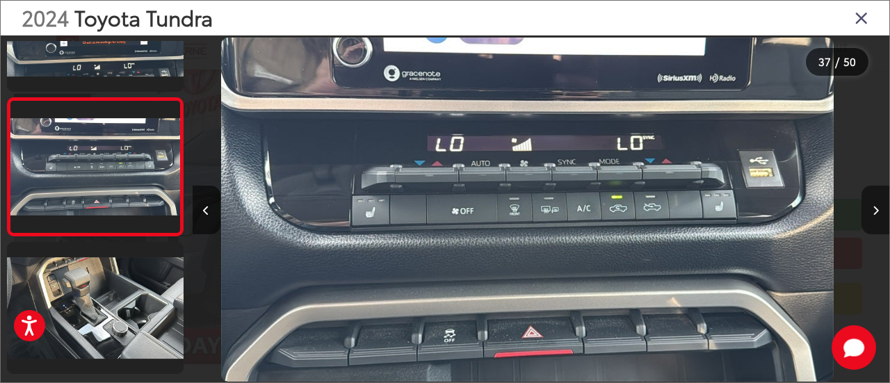
click at [879, 220] on button "Next image" at bounding box center [875, 210] width 28 height 49
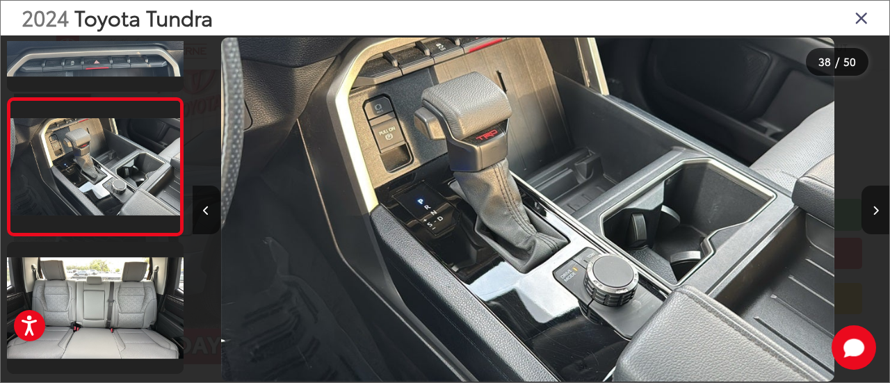
click at [879, 220] on button "Next image" at bounding box center [875, 210] width 28 height 49
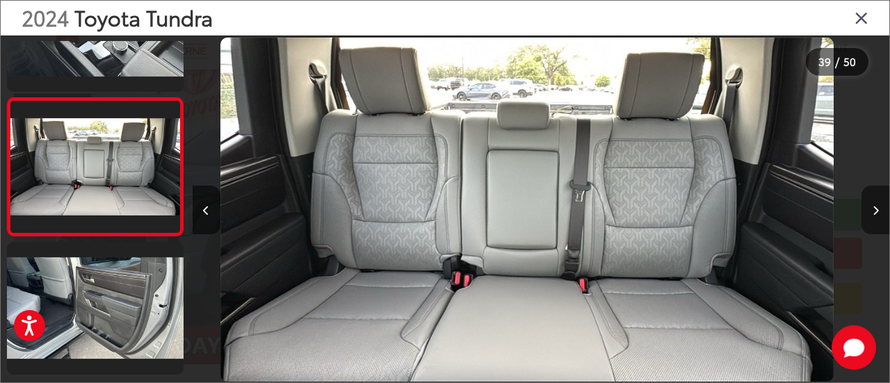
click at [879, 220] on button "Next image" at bounding box center [875, 210] width 28 height 49
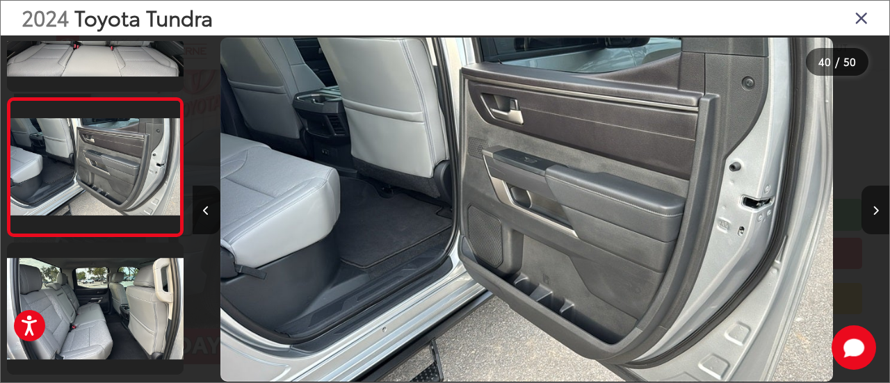
click at [879, 220] on button "Next image" at bounding box center [875, 210] width 28 height 49
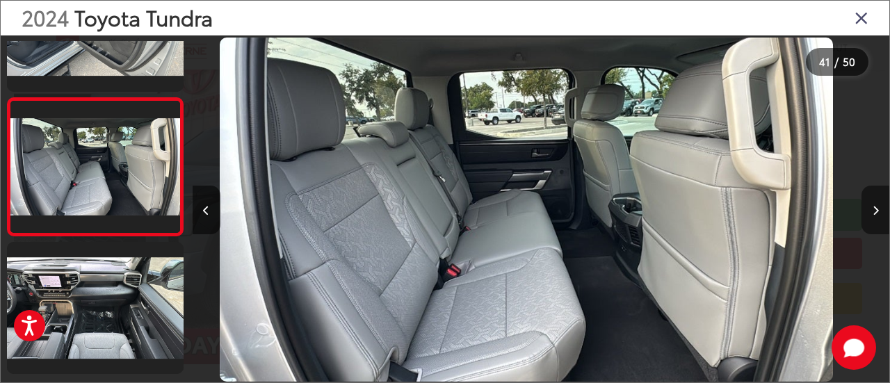
click at [879, 220] on button "Next image" at bounding box center [875, 210] width 28 height 49
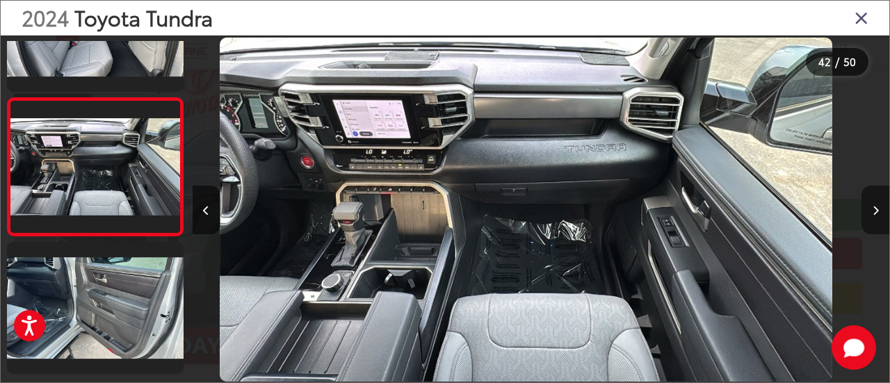
click at [879, 220] on button "Next image" at bounding box center [875, 210] width 28 height 49
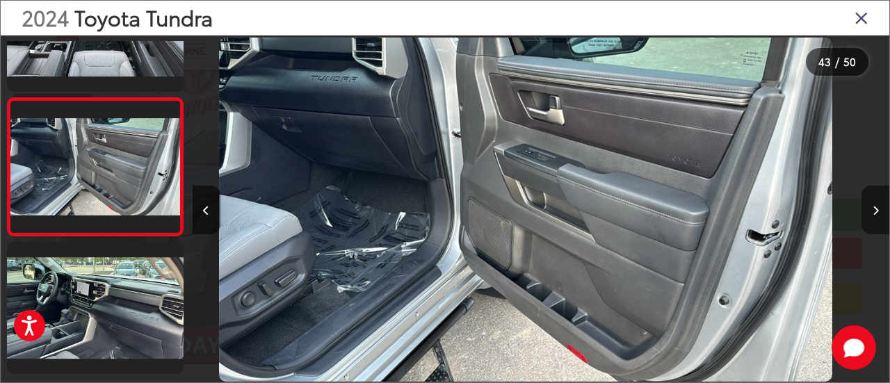
click at [879, 213] on button "Next image" at bounding box center [875, 210] width 28 height 49
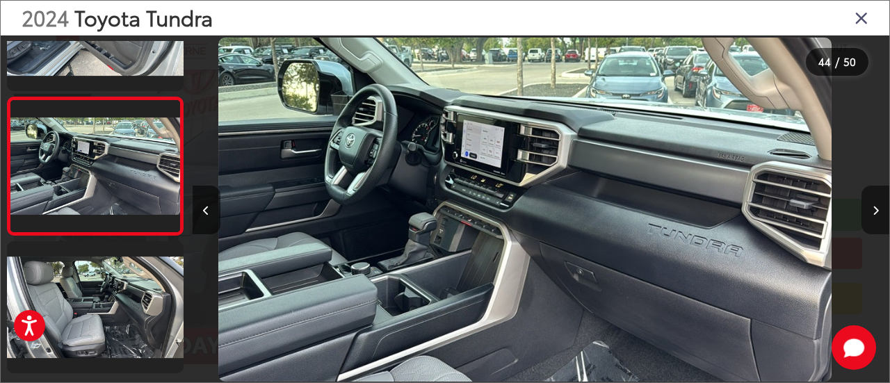
click at [872, 209] on icon "Next image" at bounding box center [875, 211] width 6 height 10
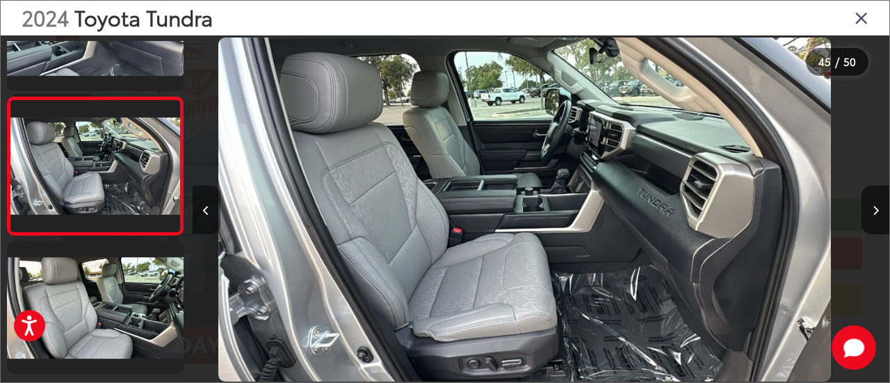
click at [203, 207] on icon "Previous image" at bounding box center [206, 211] width 6 height 10
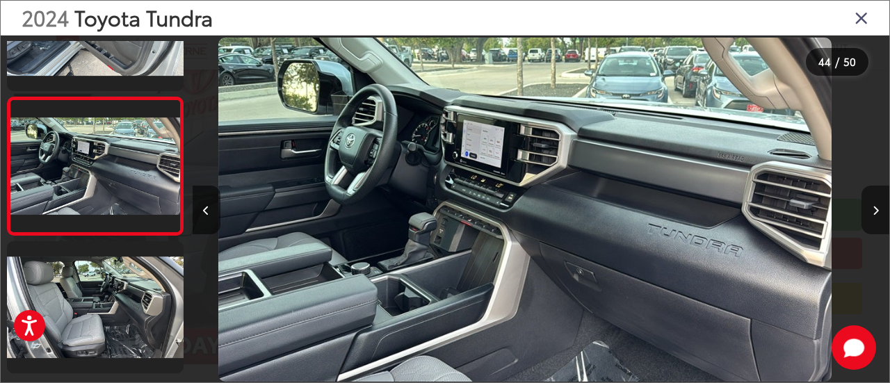
click at [872, 207] on icon "Next image" at bounding box center [875, 211] width 6 height 10
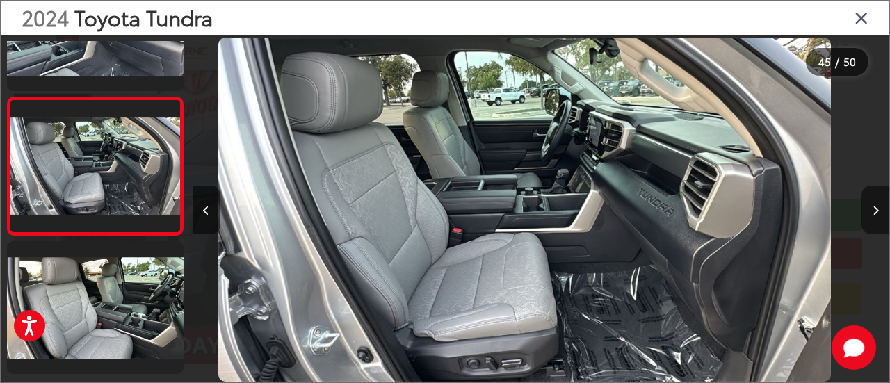
click at [872, 207] on icon "Next image" at bounding box center [875, 211] width 6 height 10
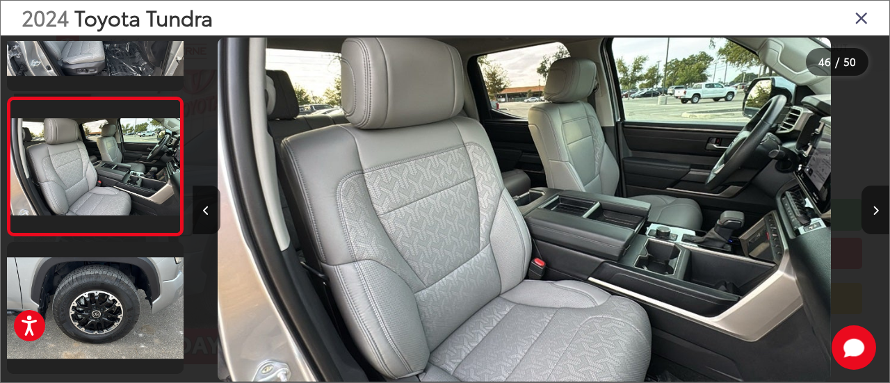
click at [872, 207] on icon "Next image" at bounding box center [875, 211] width 6 height 10
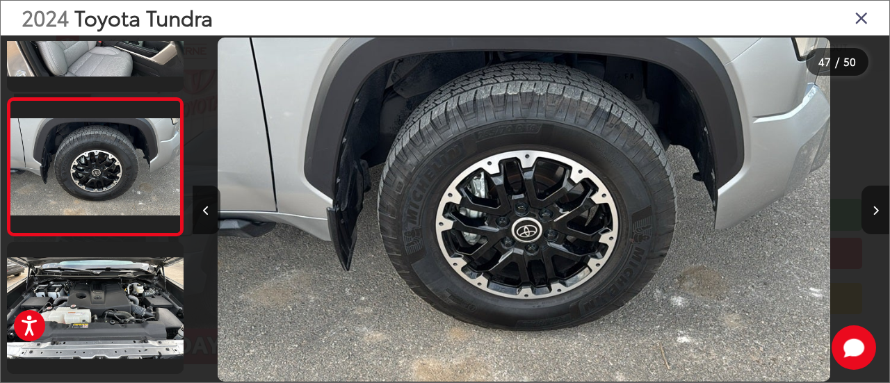
click at [872, 207] on icon "Next image" at bounding box center [875, 211] width 6 height 10
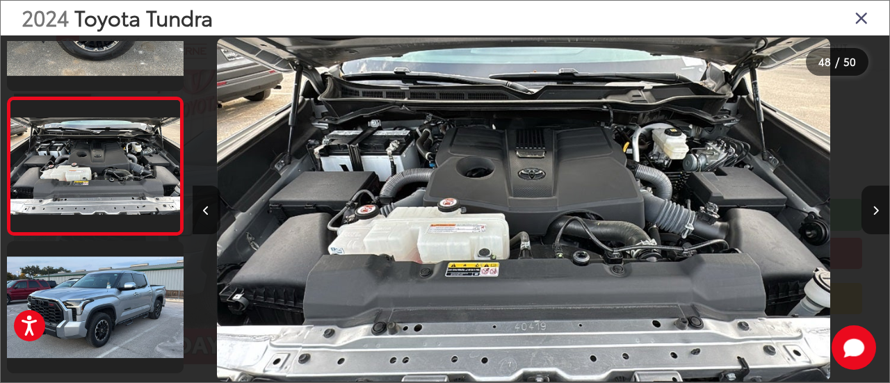
click at [872, 207] on icon "Next image" at bounding box center [875, 211] width 6 height 10
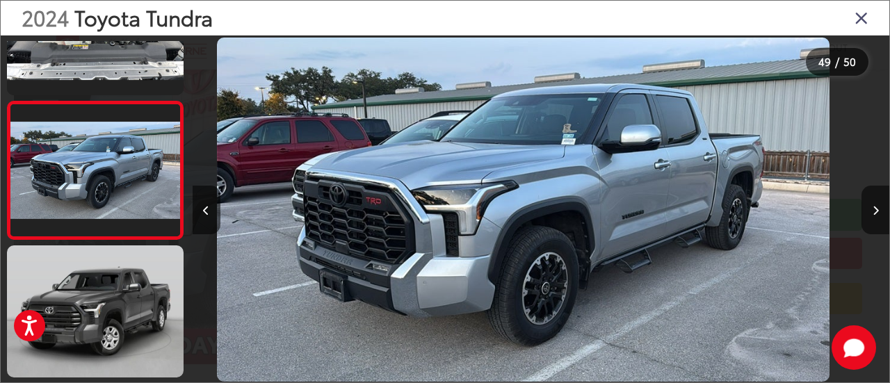
click at [860, 23] on icon "Close gallery" at bounding box center [861, 17] width 14 height 18
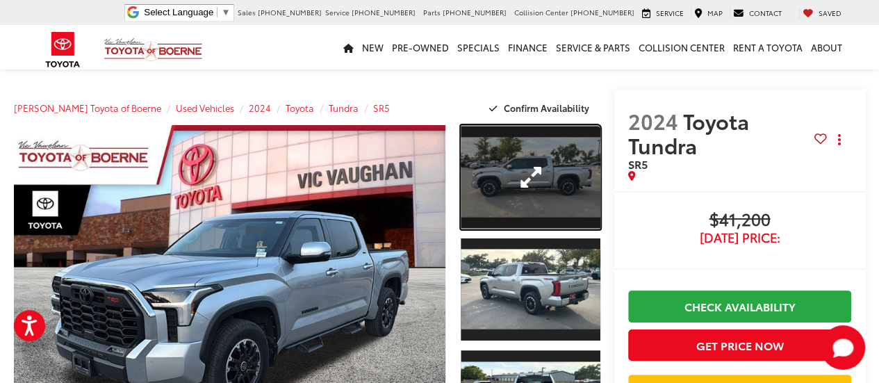
click at [501, 196] on link "Expand Photo 1" at bounding box center [530, 177] width 139 height 104
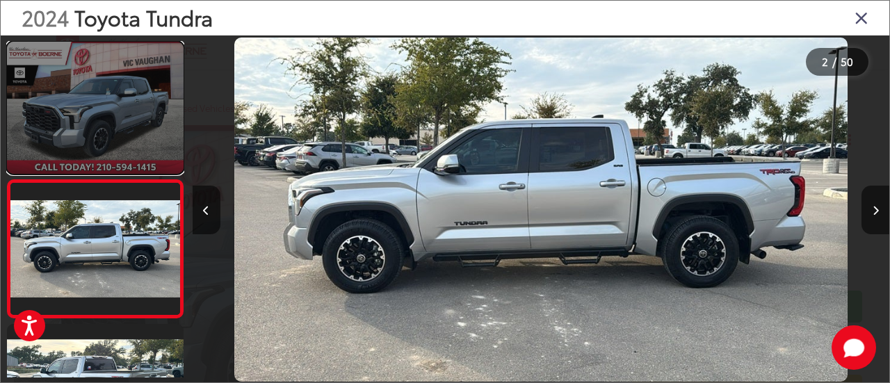
click at [122, 125] on link at bounding box center [95, 108] width 177 height 132
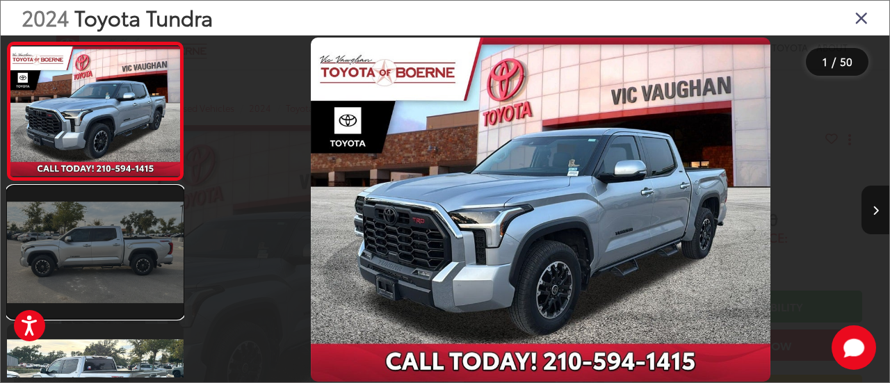
click at [111, 235] on link at bounding box center [95, 252] width 177 height 132
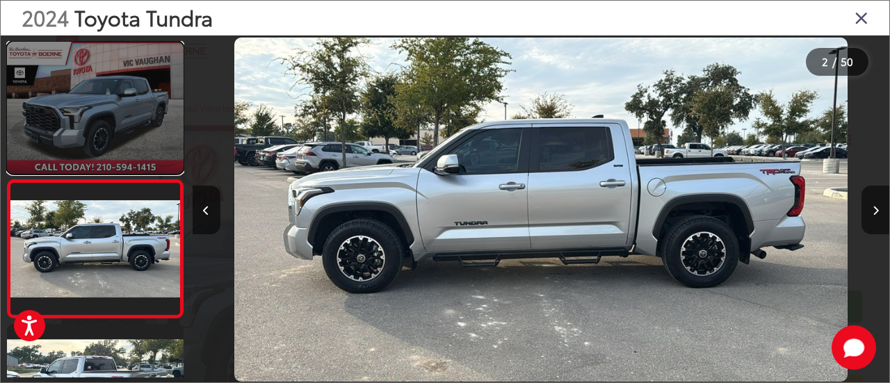
click at [109, 122] on link at bounding box center [95, 108] width 177 height 132
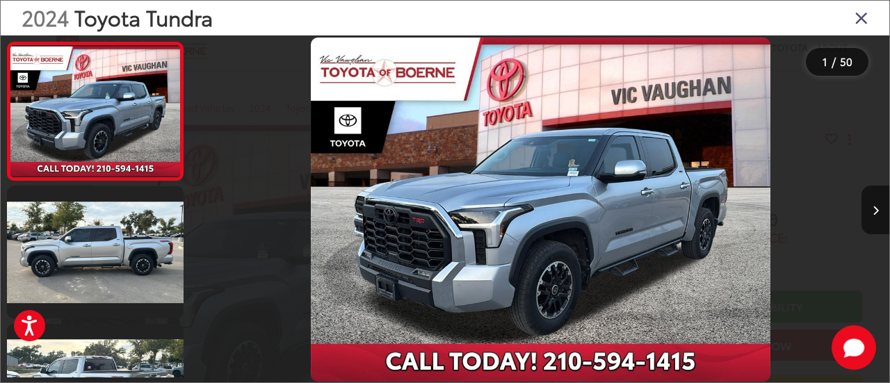
click at [866, 19] on icon "Close gallery" at bounding box center [861, 17] width 14 height 18
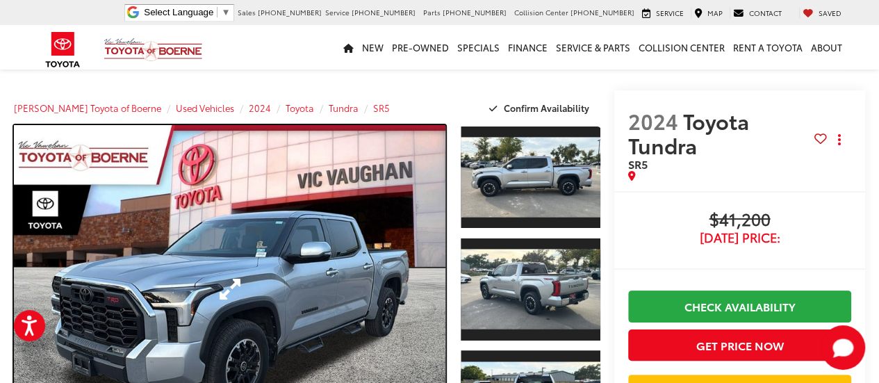
click at [278, 172] on link "Expand Photo 0" at bounding box center [230, 289] width 432 height 329
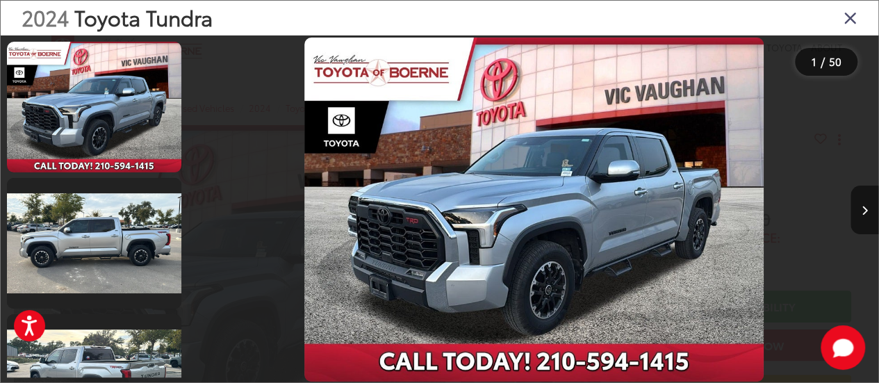
click at [500, 188] on img "2024 Toyota Tundra SR5 0" at bounding box center [534, 210] width 460 height 345
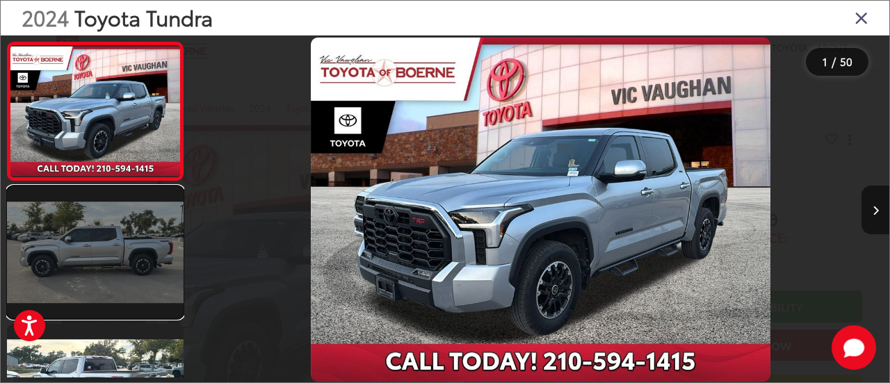
click at [72, 252] on link at bounding box center [95, 252] width 177 height 132
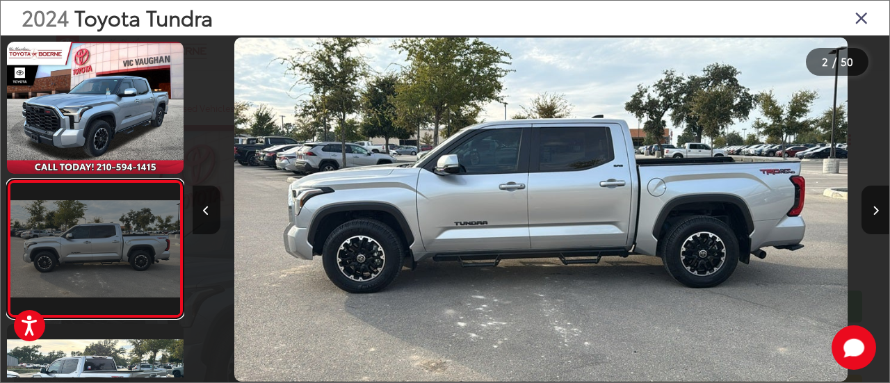
scroll to position [79, 0]
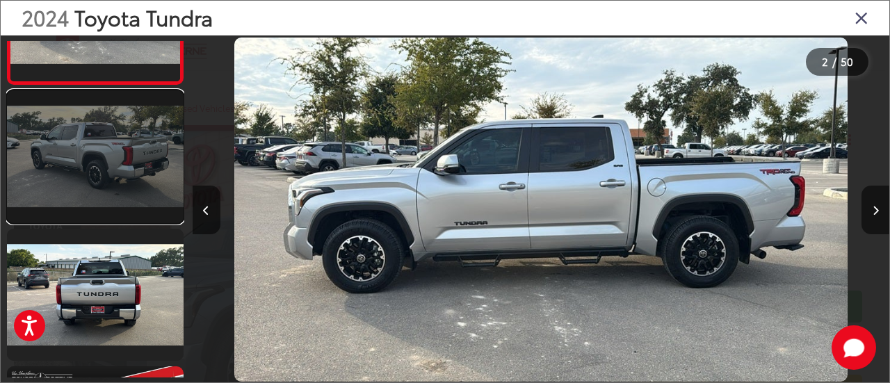
click at [88, 173] on link at bounding box center [95, 156] width 177 height 132
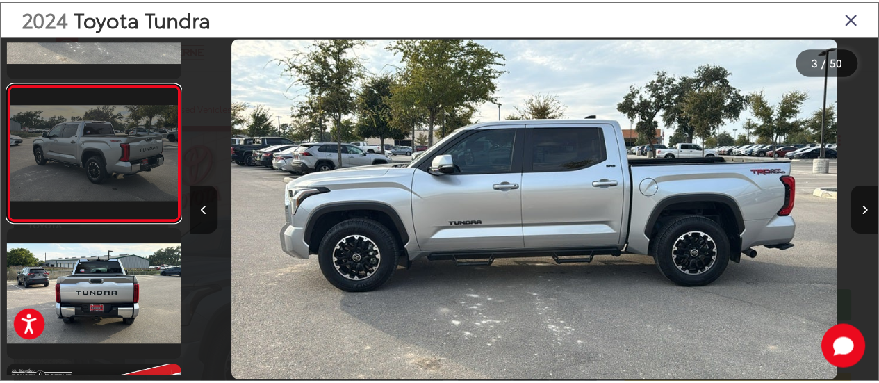
scroll to position [0, 1395]
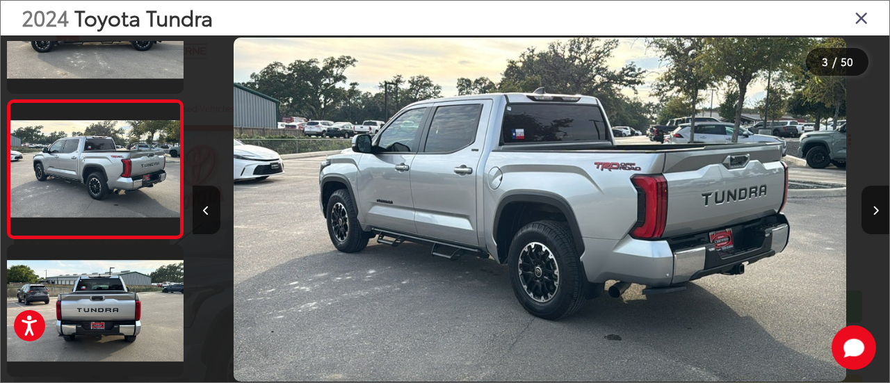
click at [861, 22] on icon "Close gallery" at bounding box center [861, 17] width 14 height 18
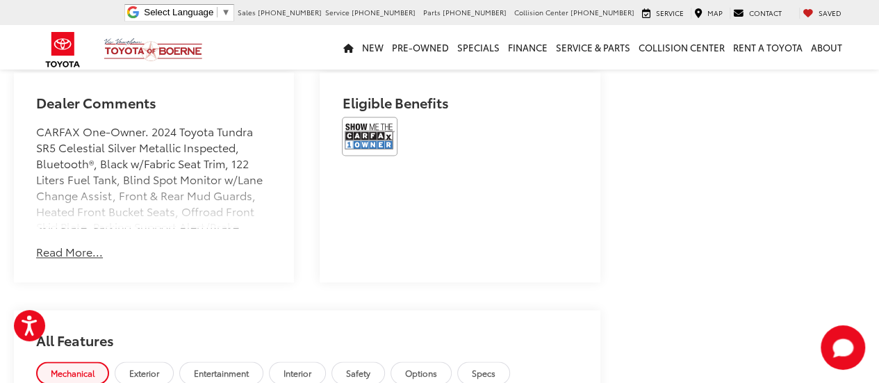
scroll to position [861, 0]
click at [51, 248] on button "Read More..." at bounding box center [69, 251] width 67 height 16
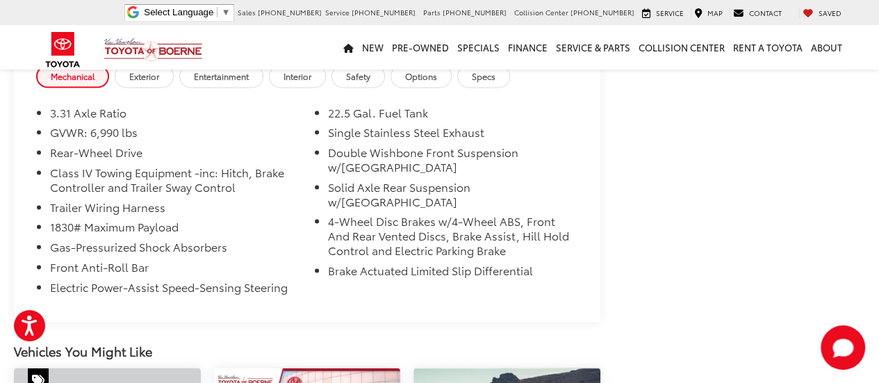
scroll to position [1184, 0]
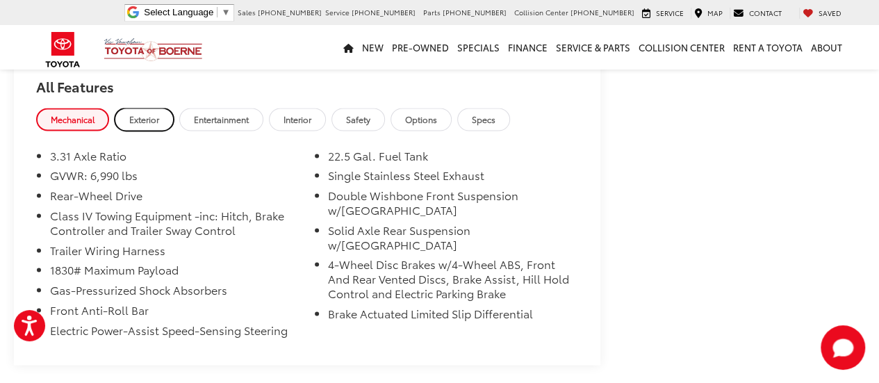
click at [140, 125] on span "Exterior" at bounding box center [144, 119] width 30 height 12
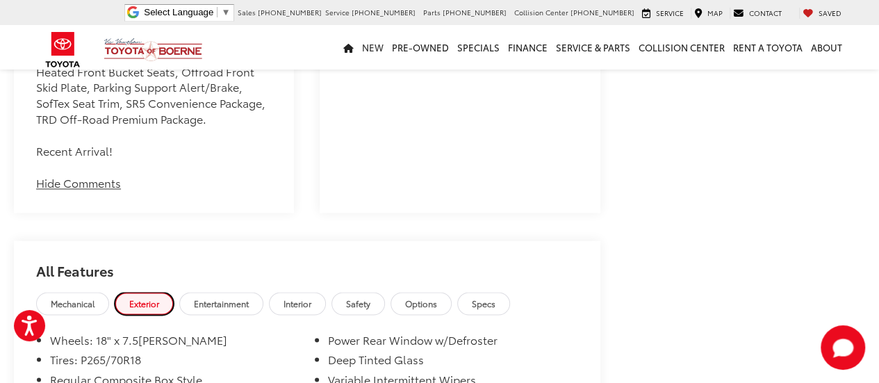
scroll to position [990, 0]
